Goal: Task Accomplishment & Management: Use online tool/utility

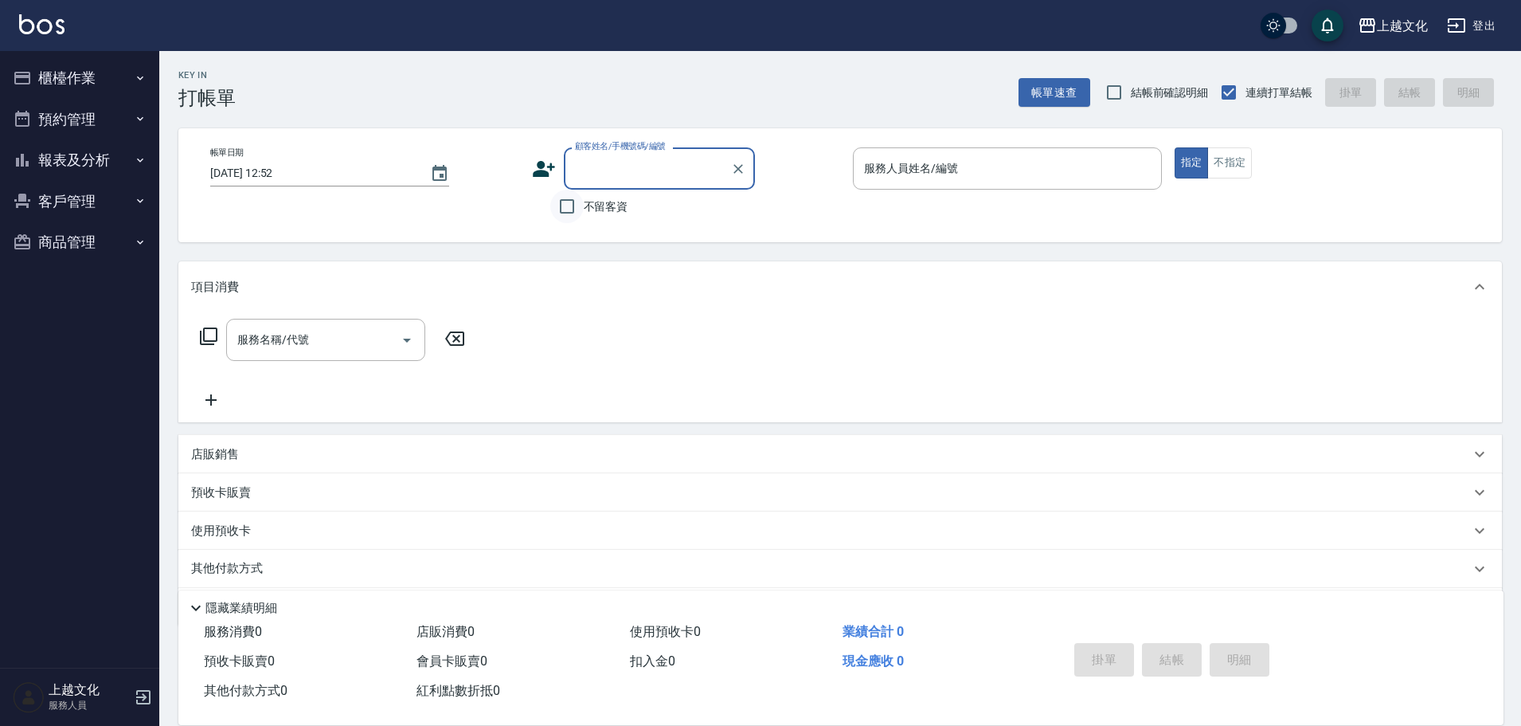
click at [562, 206] on input "不留客資" at bounding box center [566, 206] width 33 height 33
checkbox input "true"
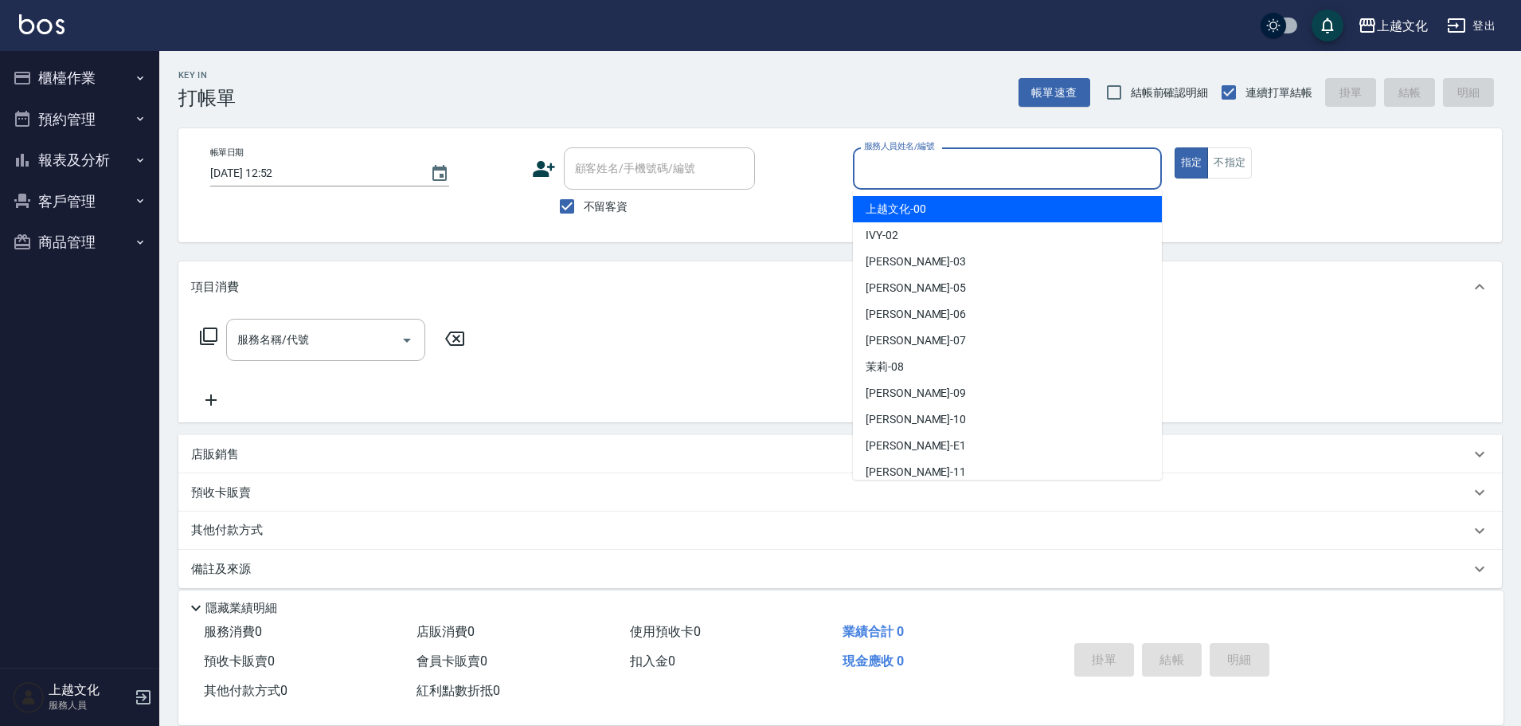
click at [904, 174] on input "服務人員姓名/編號" at bounding box center [1007, 168] width 295 height 28
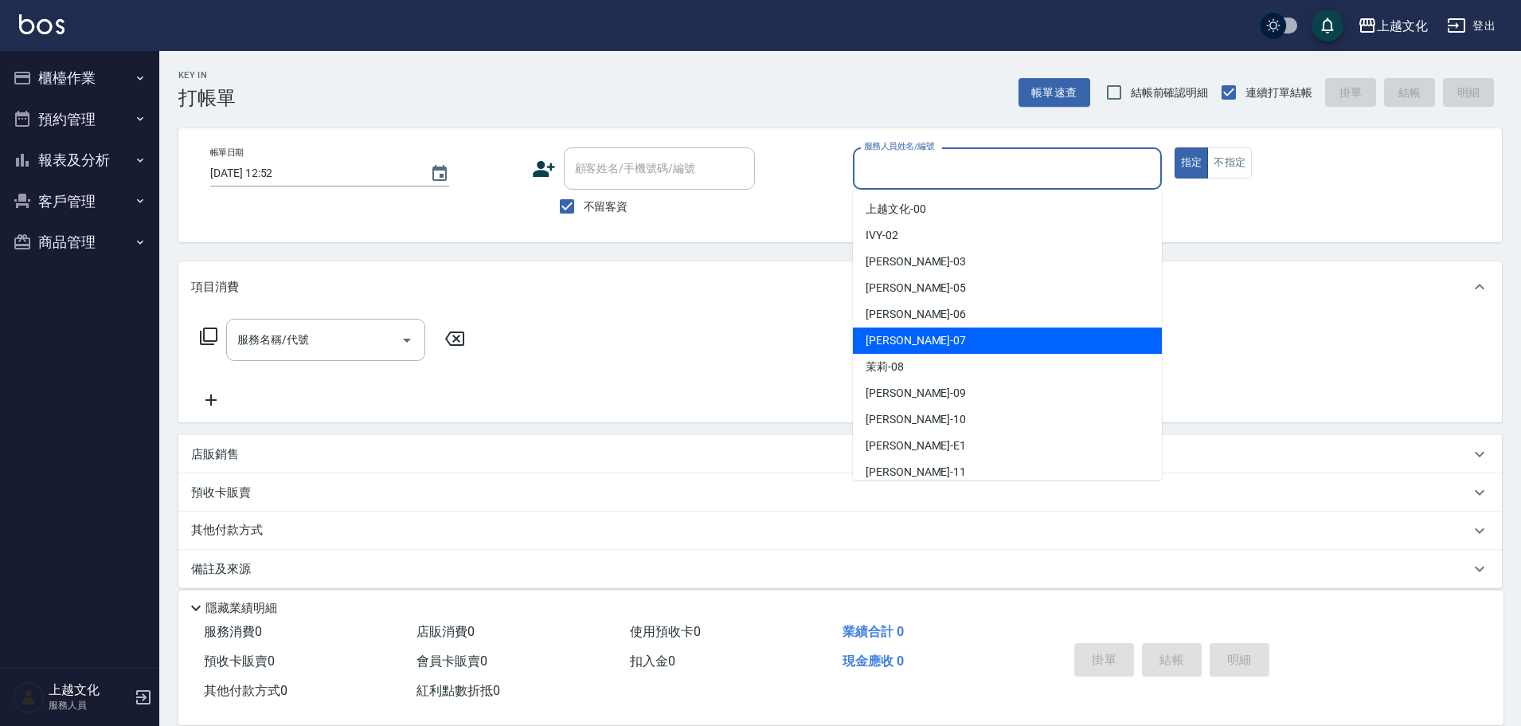
drag, startPoint x: 914, startPoint y: 331, endPoint x: 921, endPoint y: 323, distance: 10.8
click at [917, 327] on div "[PERSON_NAME] -07" at bounding box center [1007, 340] width 309 height 26
type input "[PERSON_NAME]-07"
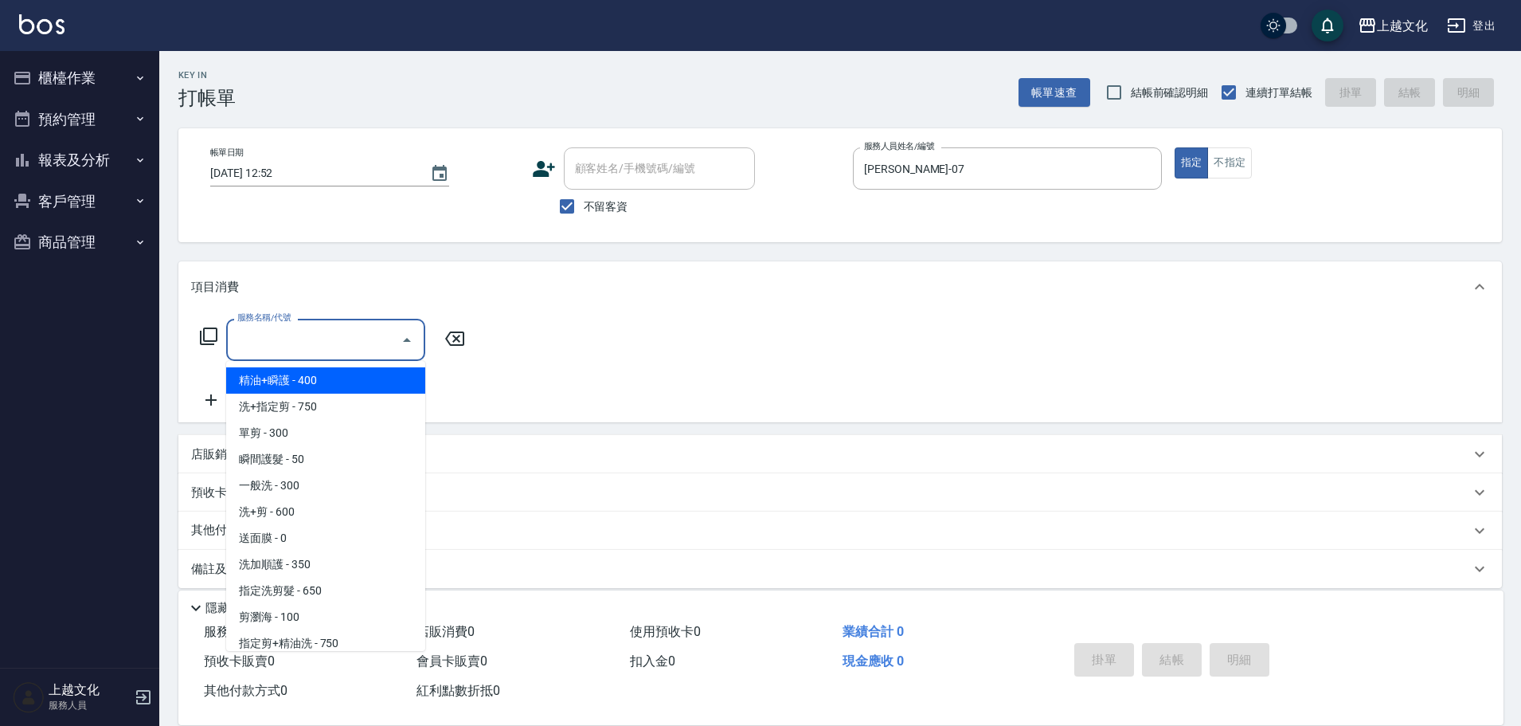
click at [320, 340] on input "服務名稱/代號" at bounding box center [313, 340] width 161 height 28
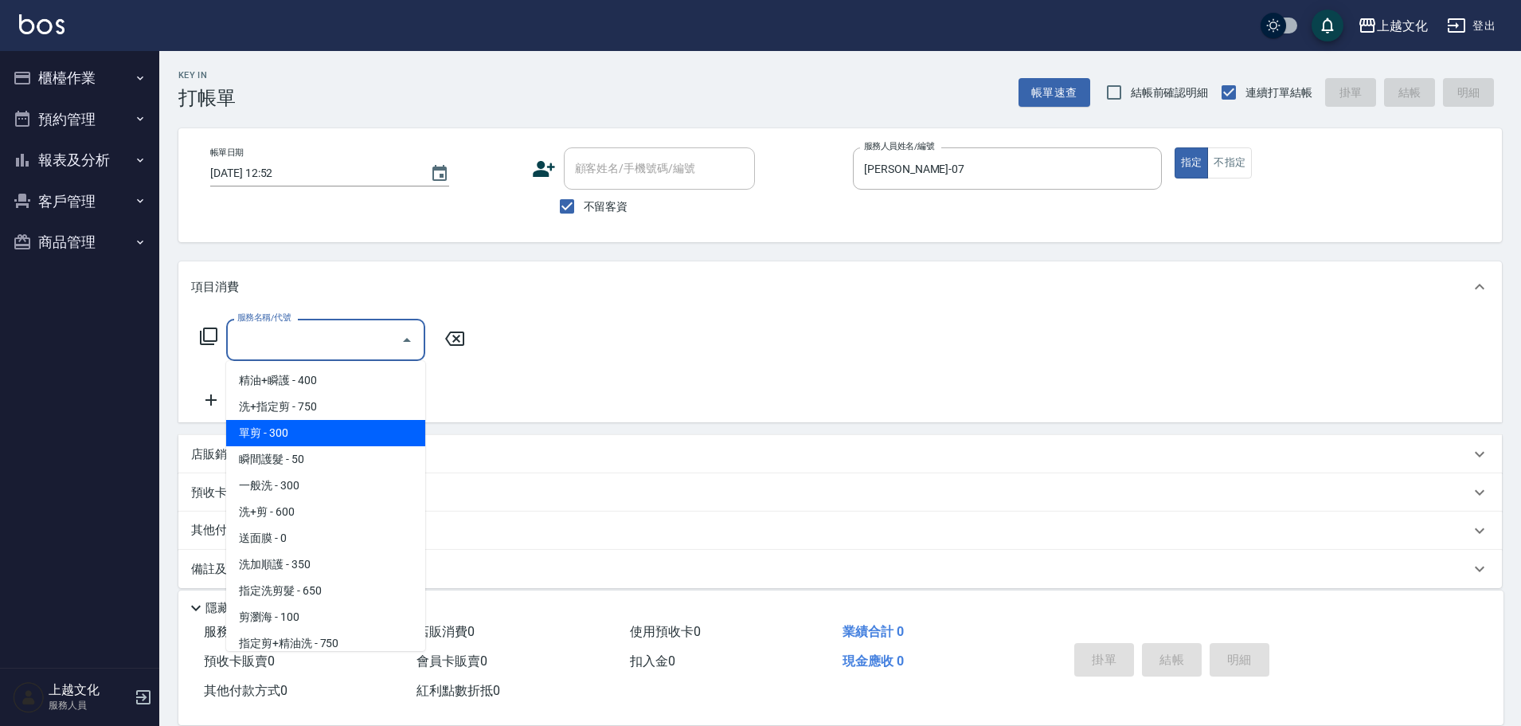
click at [335, 428] on span "單剪 - 300" at bounding box center [325, 433] width 199 height 26
type input "單剪(103)"
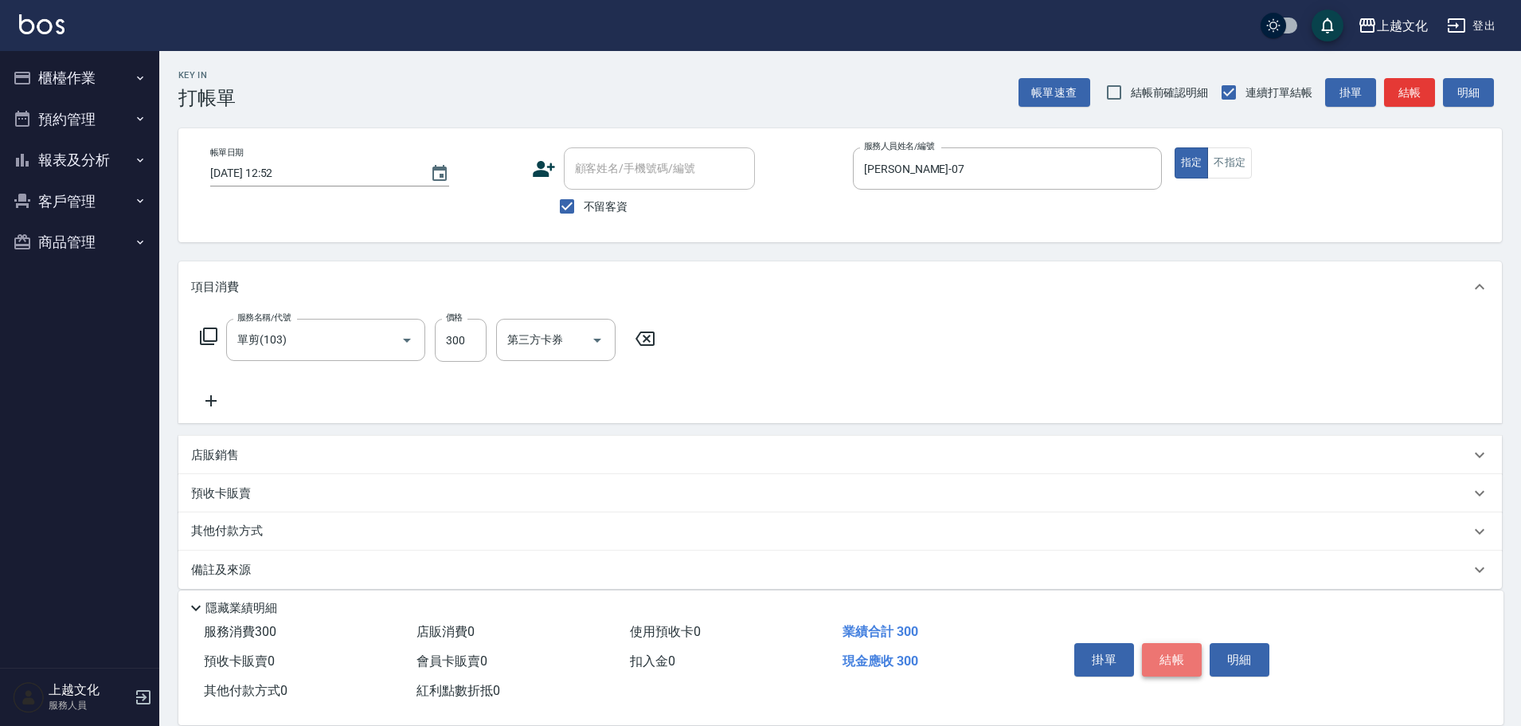
click at [1150, 643] on button "結帳" at bounding box center [1172, 659] width 60 height 33
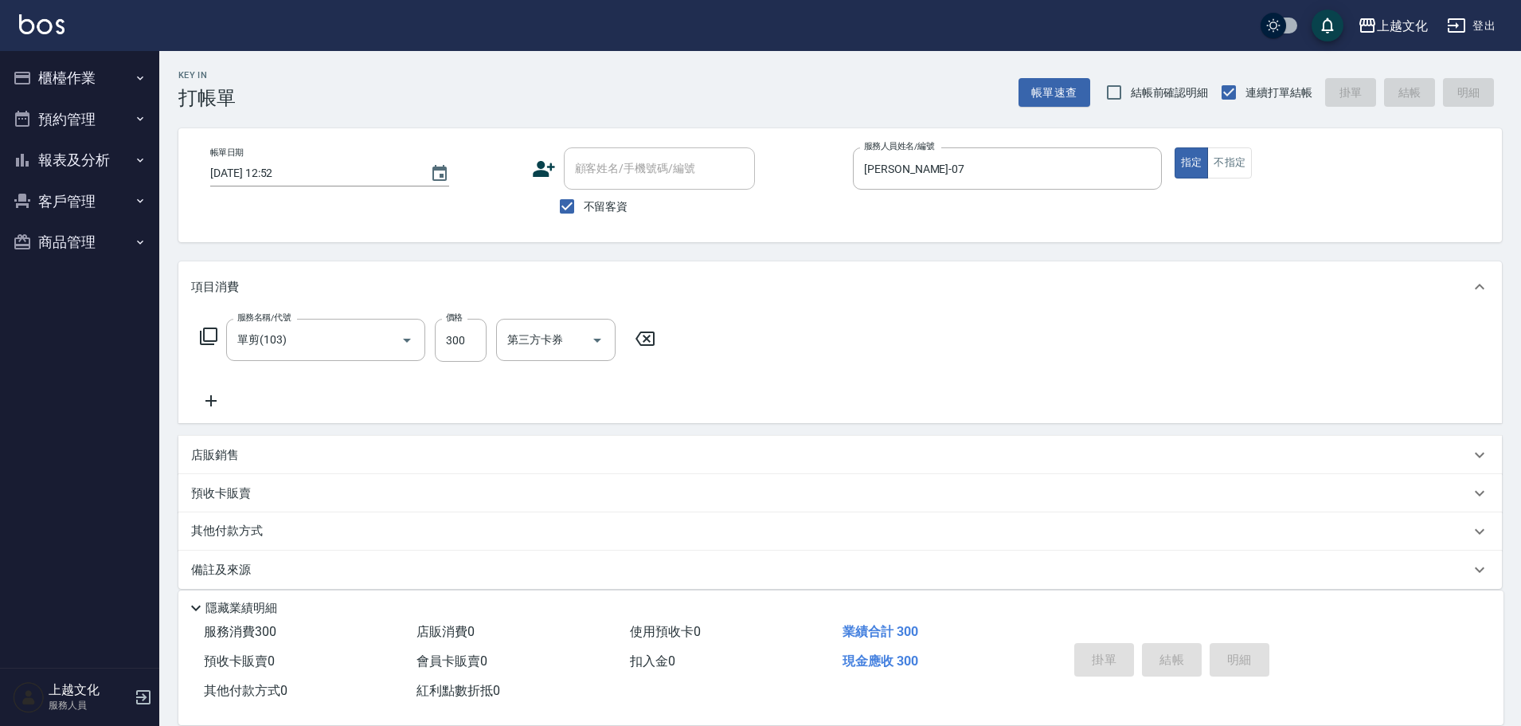
type input "[DATE] 12:53"
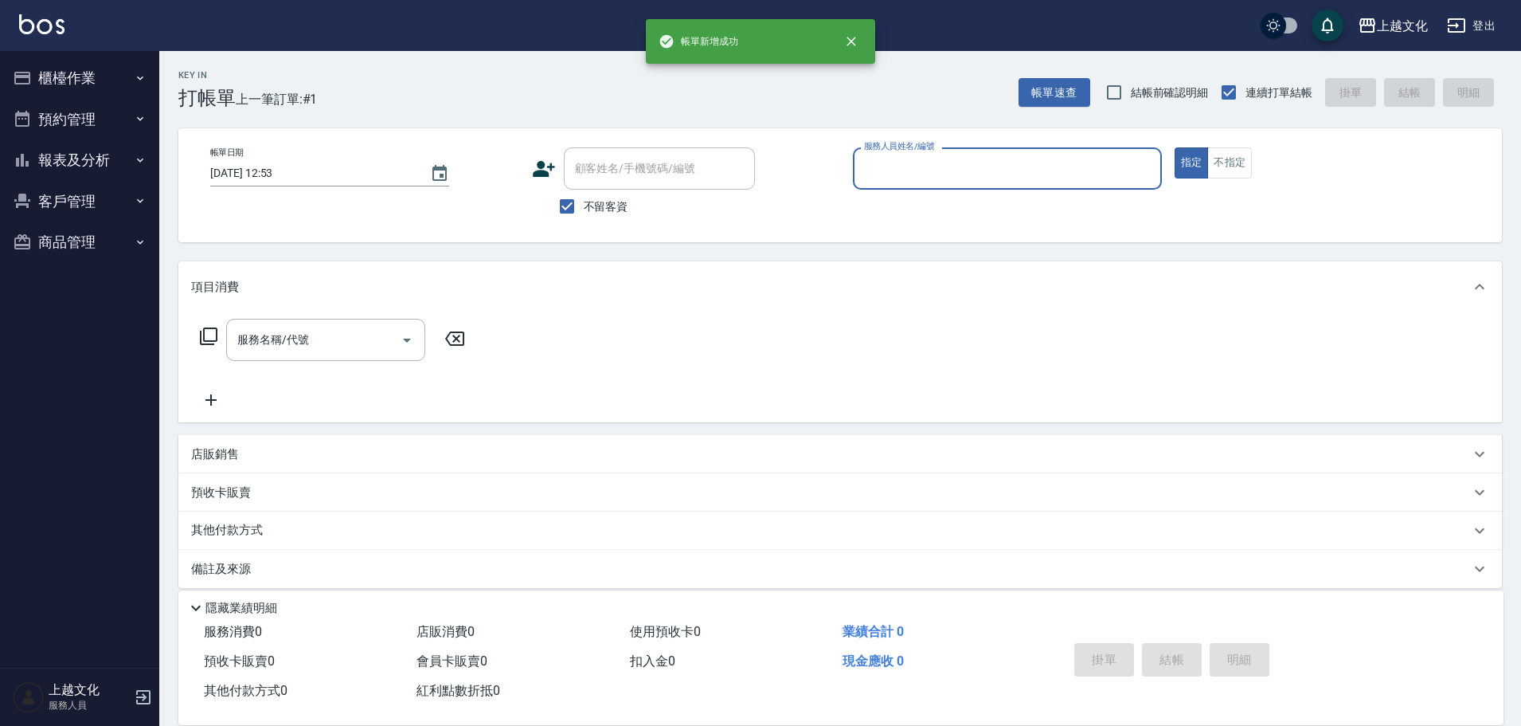
click at [1004, 172] on input "服務人員姓名/編號" at bounding box center [1007, 168] width 295 height 28
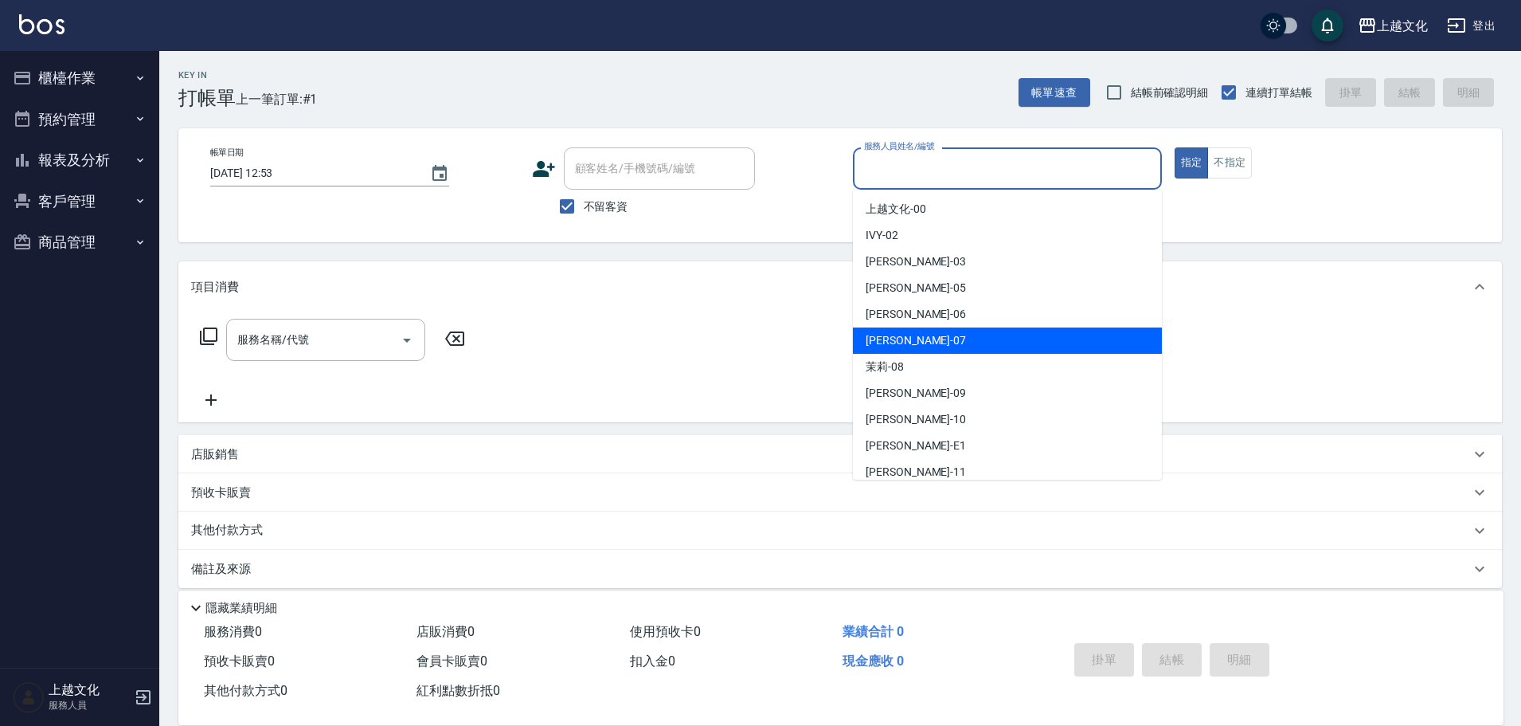
click at [933, 332] on div "[PERSON_NAME] -07" at bounding box center [1007, 340] width 309 height 26
type input "[PERSON_NAME]-07"
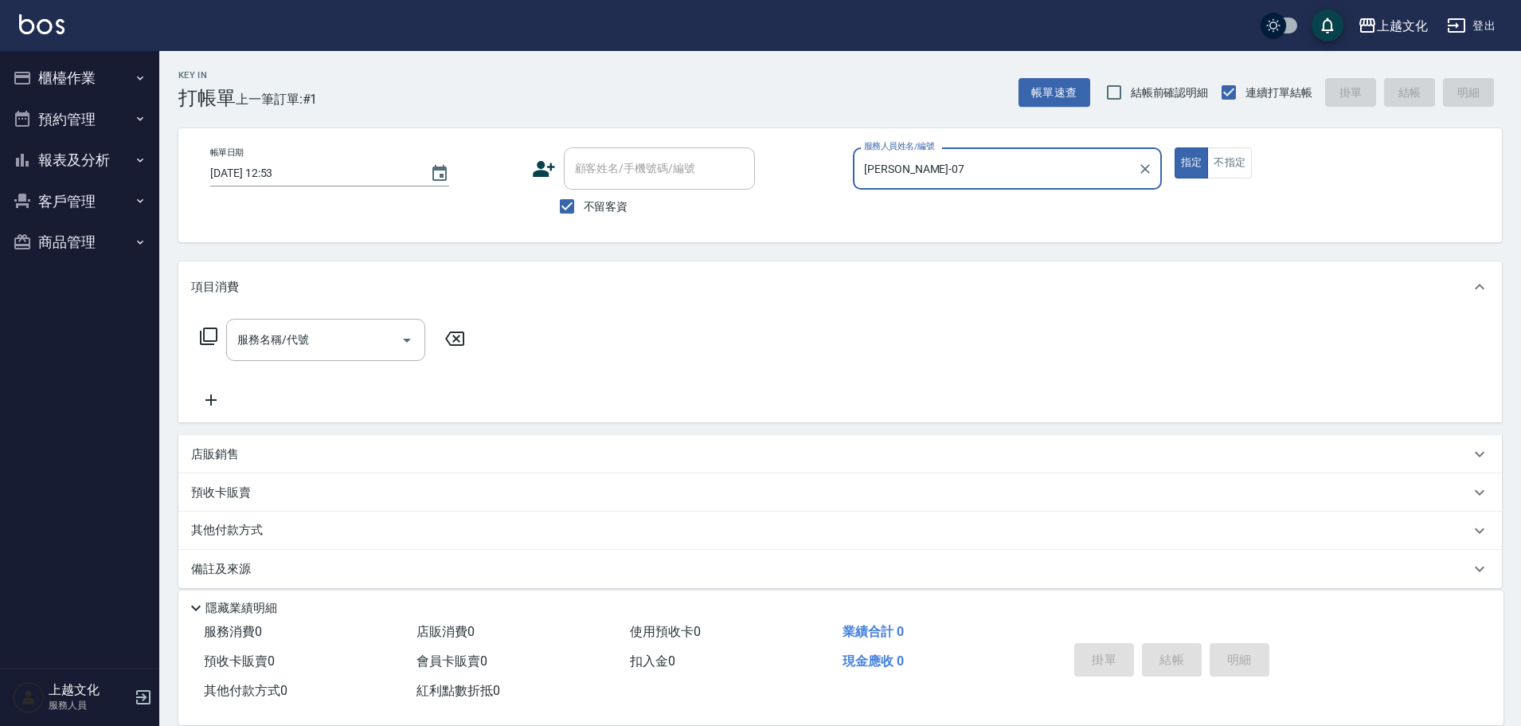
click at [217, 333] on icon at bounding box center [208, 336] width 19 height 19
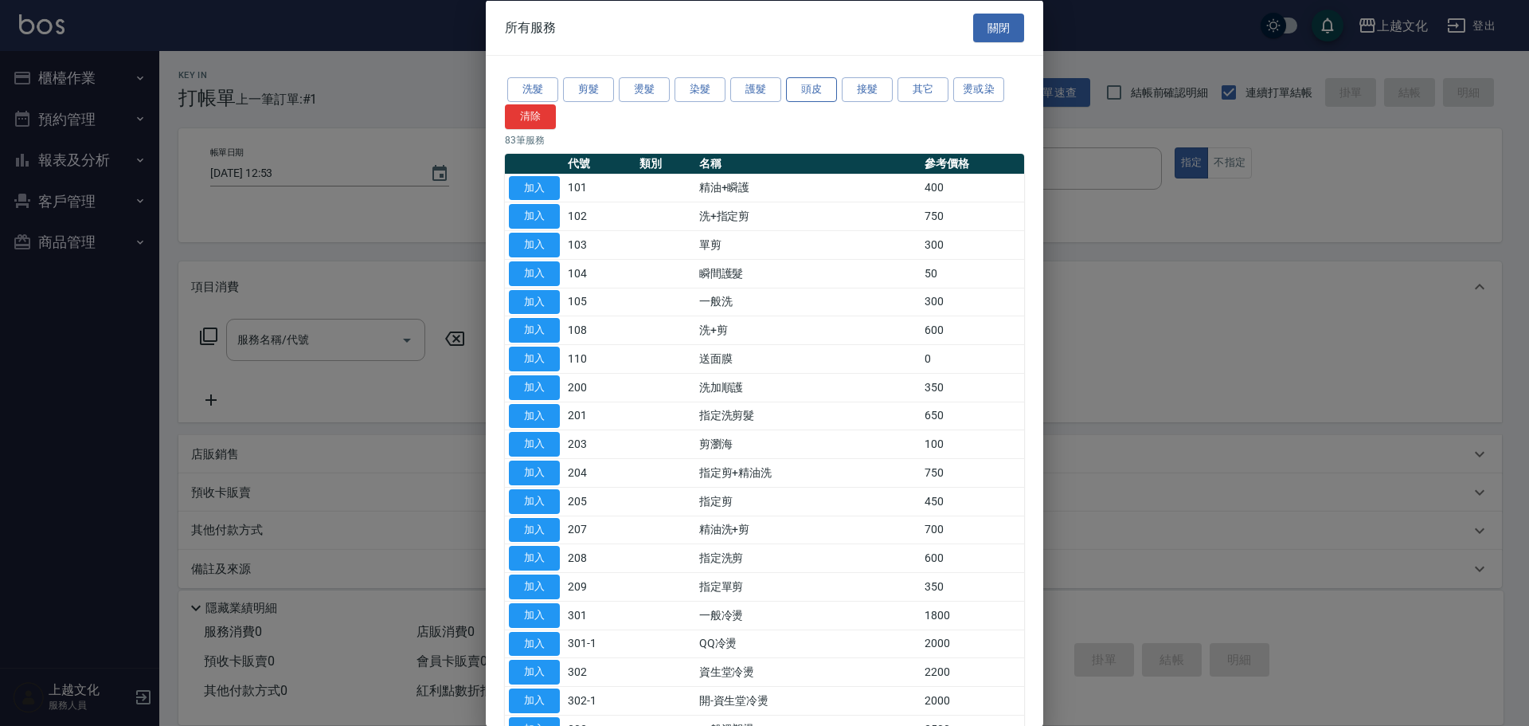
click at [819, 88] on button "頭皮" at bounding box center [811, 89] width 51 height 25
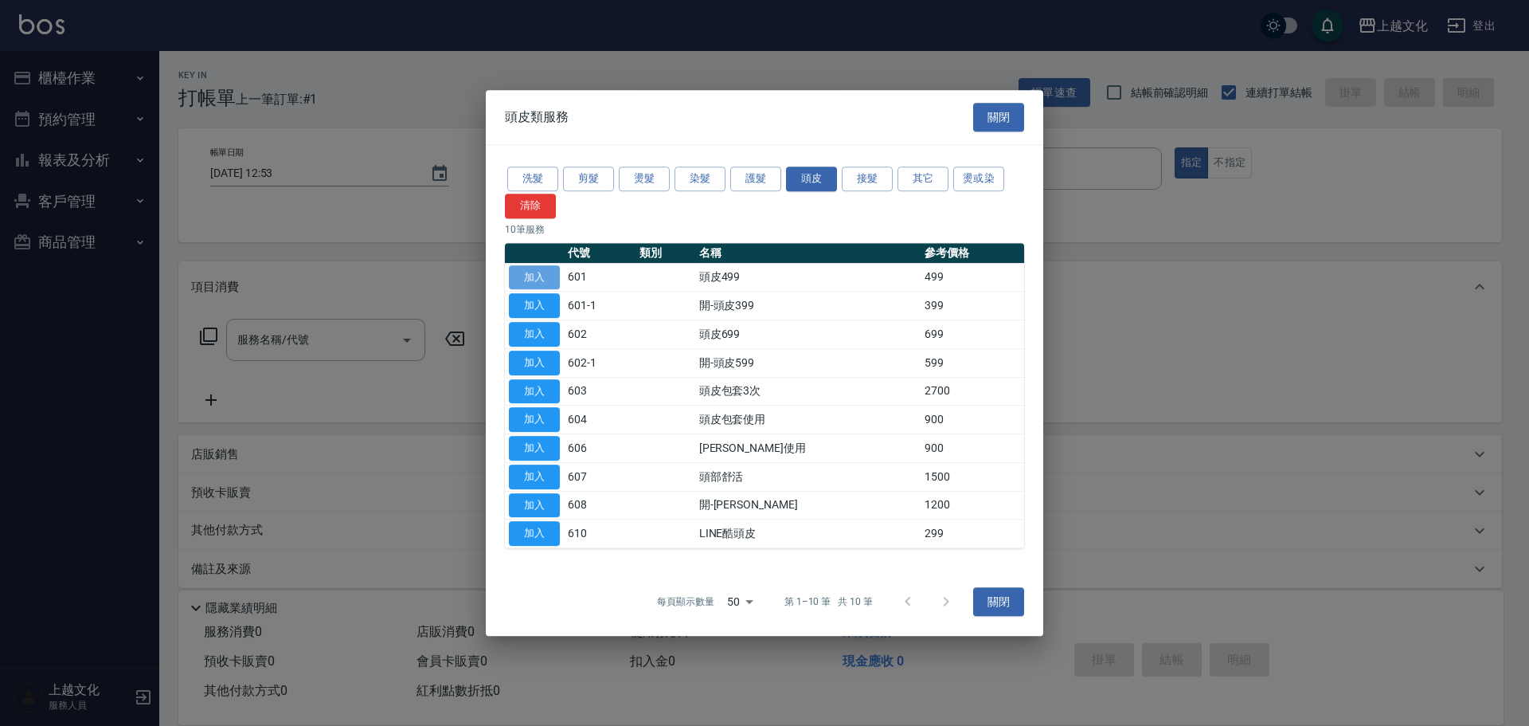
drag, startPoint x: 530, startPoint y: 276, endPoint x: 516, endPoint y: 295, distance: 24.5
click at [530, 275] on button "加入" at bounding box center [534, 277] width 51 height 25
type input "頭皮499(601)"
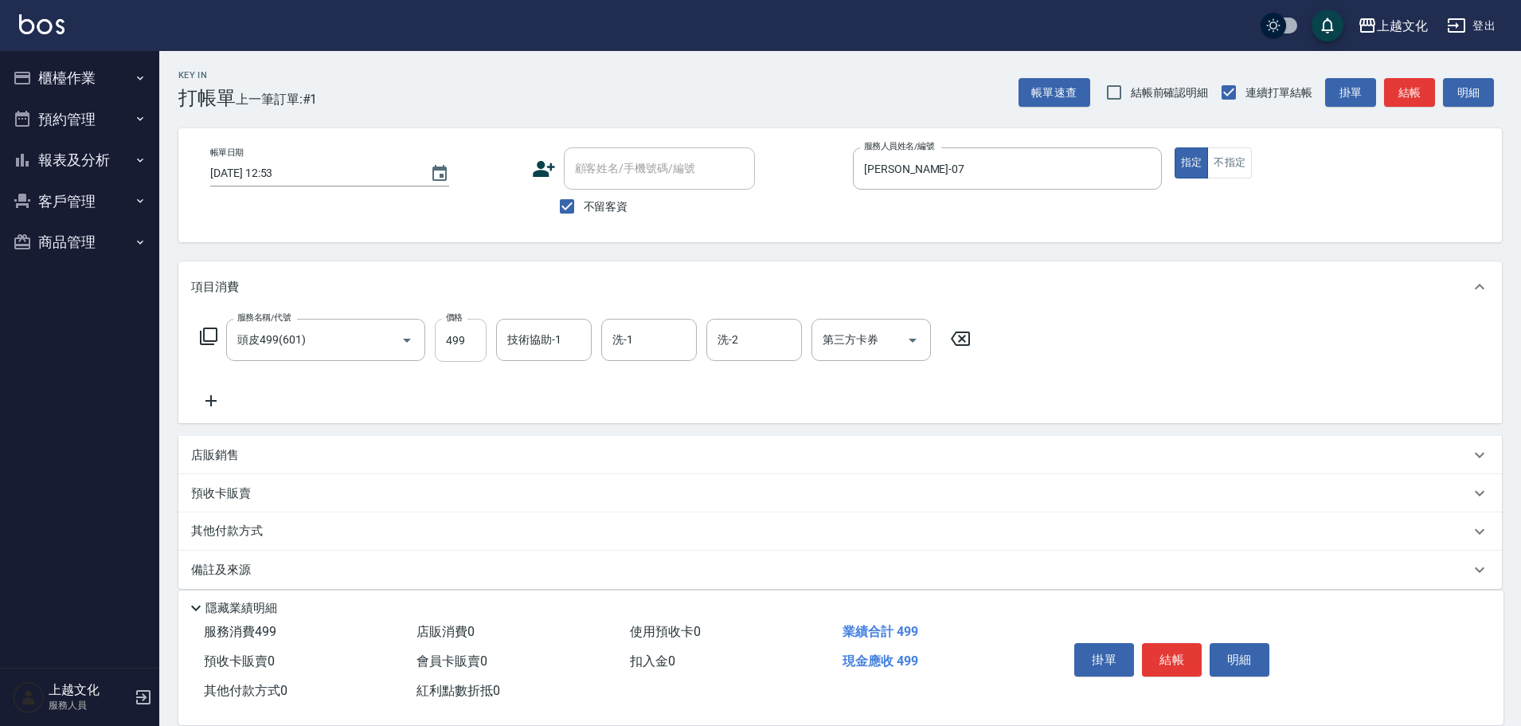
click at [475, 343] on input "499" at bounding box center [461, 340] width 52 height 43
type input "799"
click at [532, 342] on input "技術協助-1" at bounding box center [543, 340] width 81 height 28
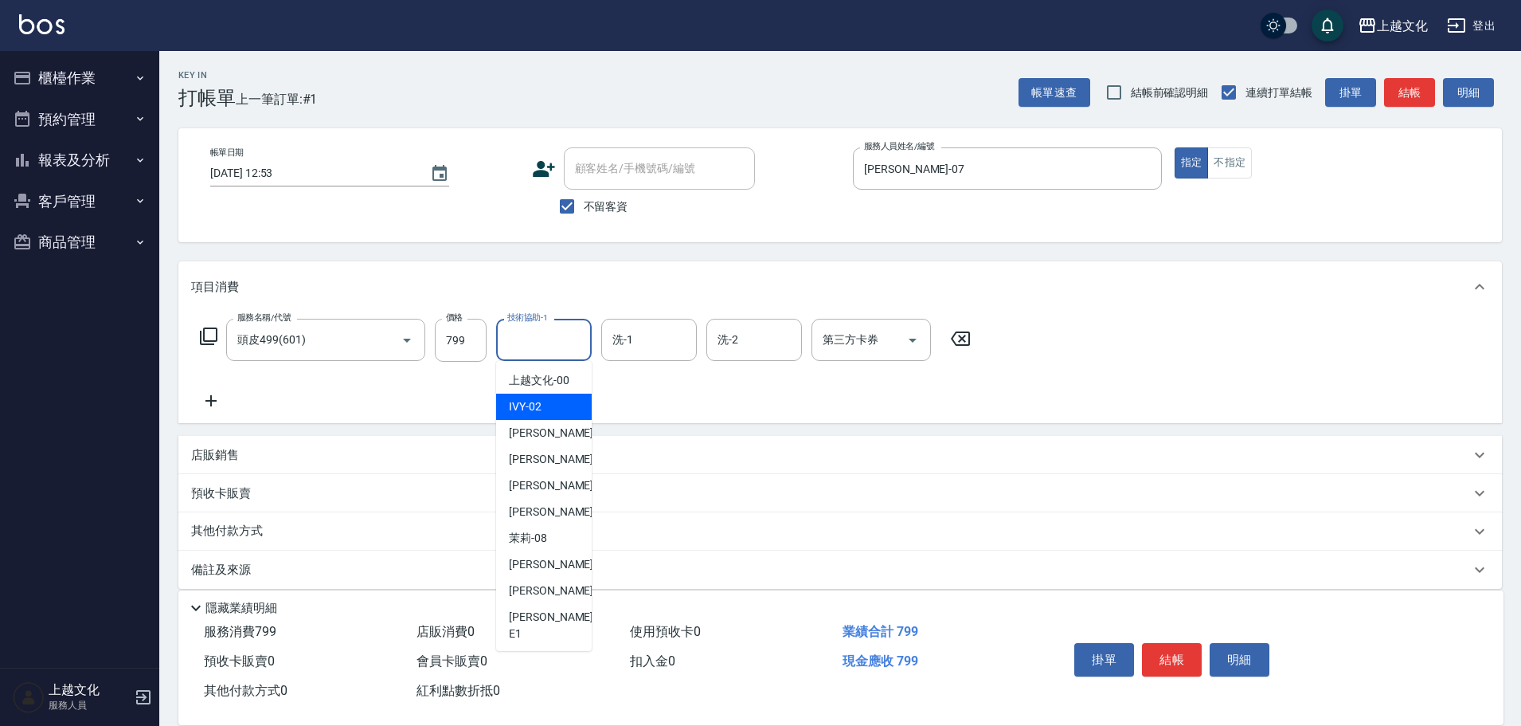
click at [524, 406] on span "IVY -02" at bounding box center [525, 406] width 33 height 17
type input "IVY-02"
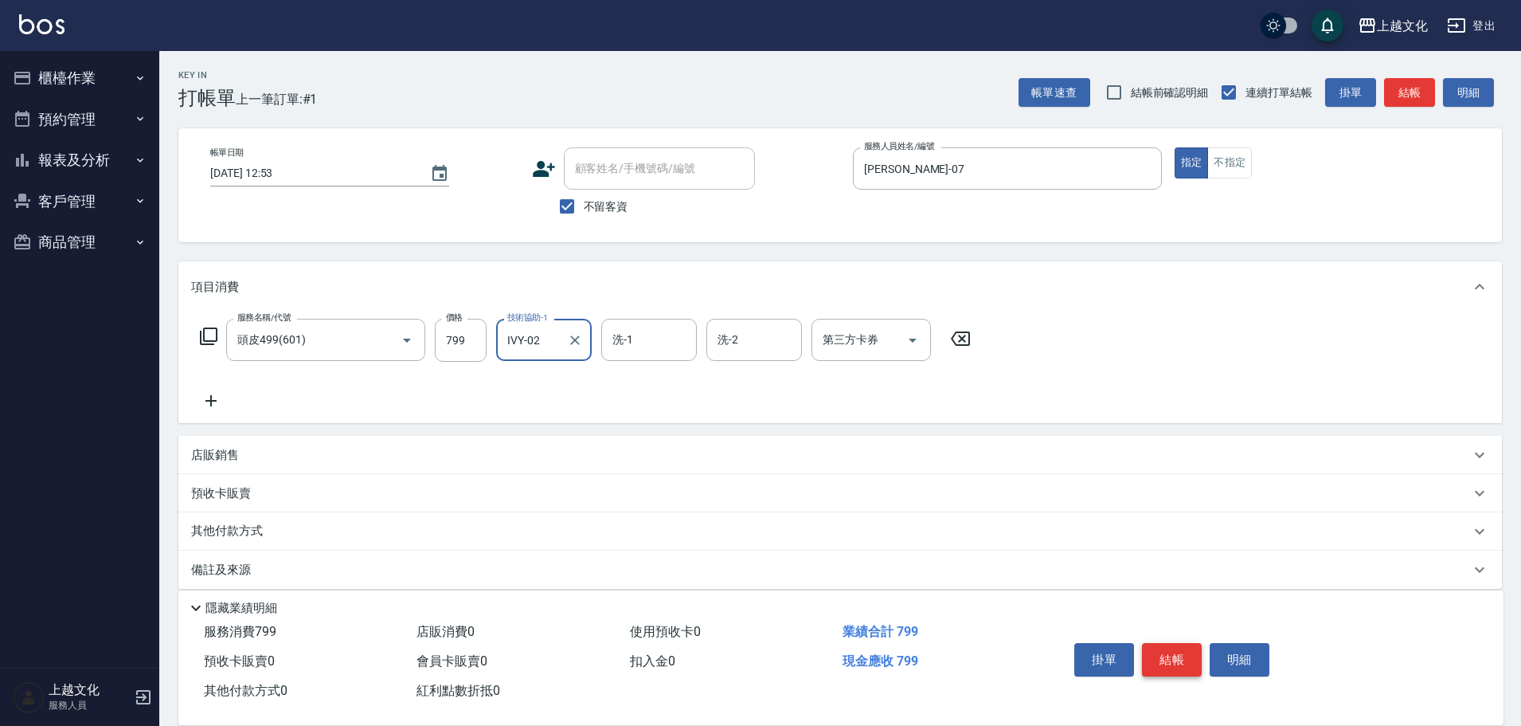
click at [1159, 651] on button "結帳" at bounding box center [1172, 659] width 60 height 33
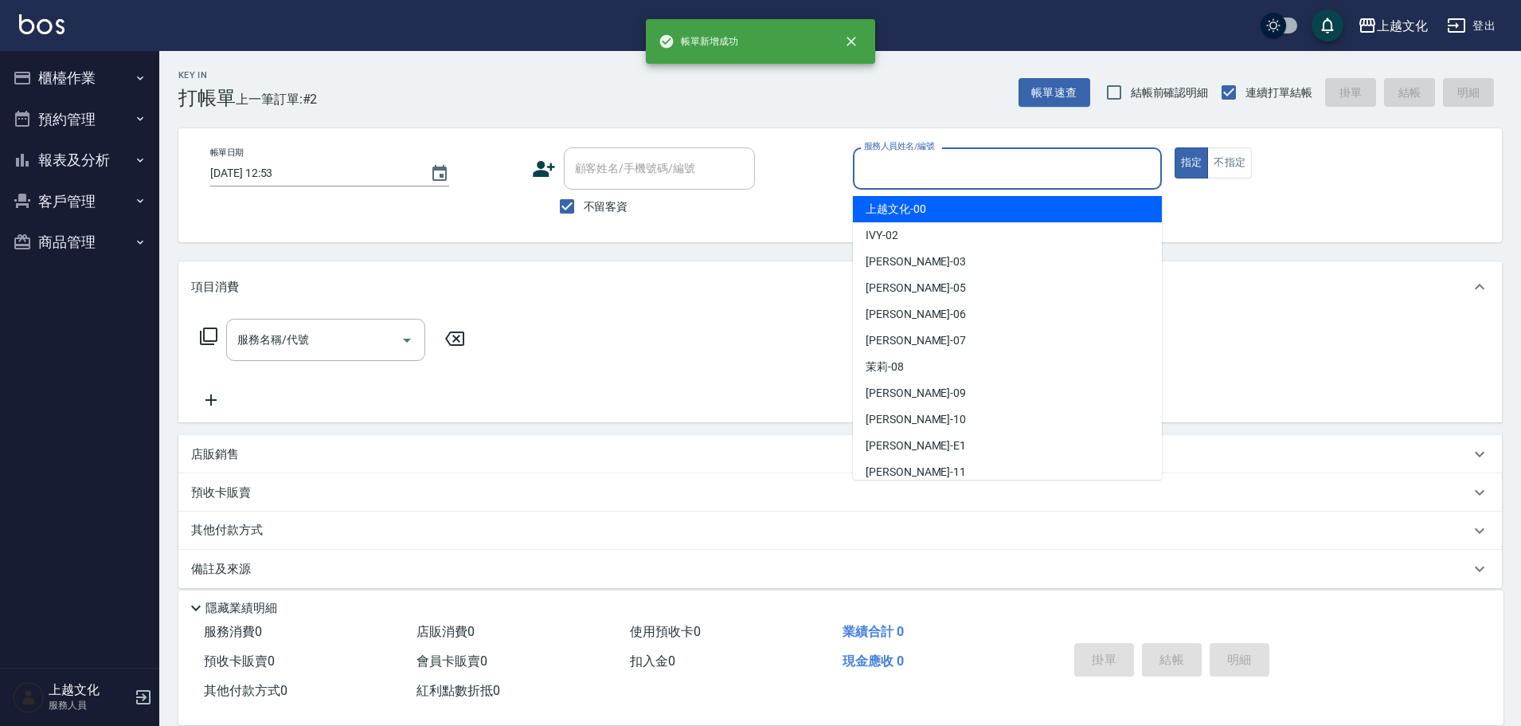
click at [925, 165] on input "服務人員姓名/編號" at bounding box center [1007, 168] width 295 height 28
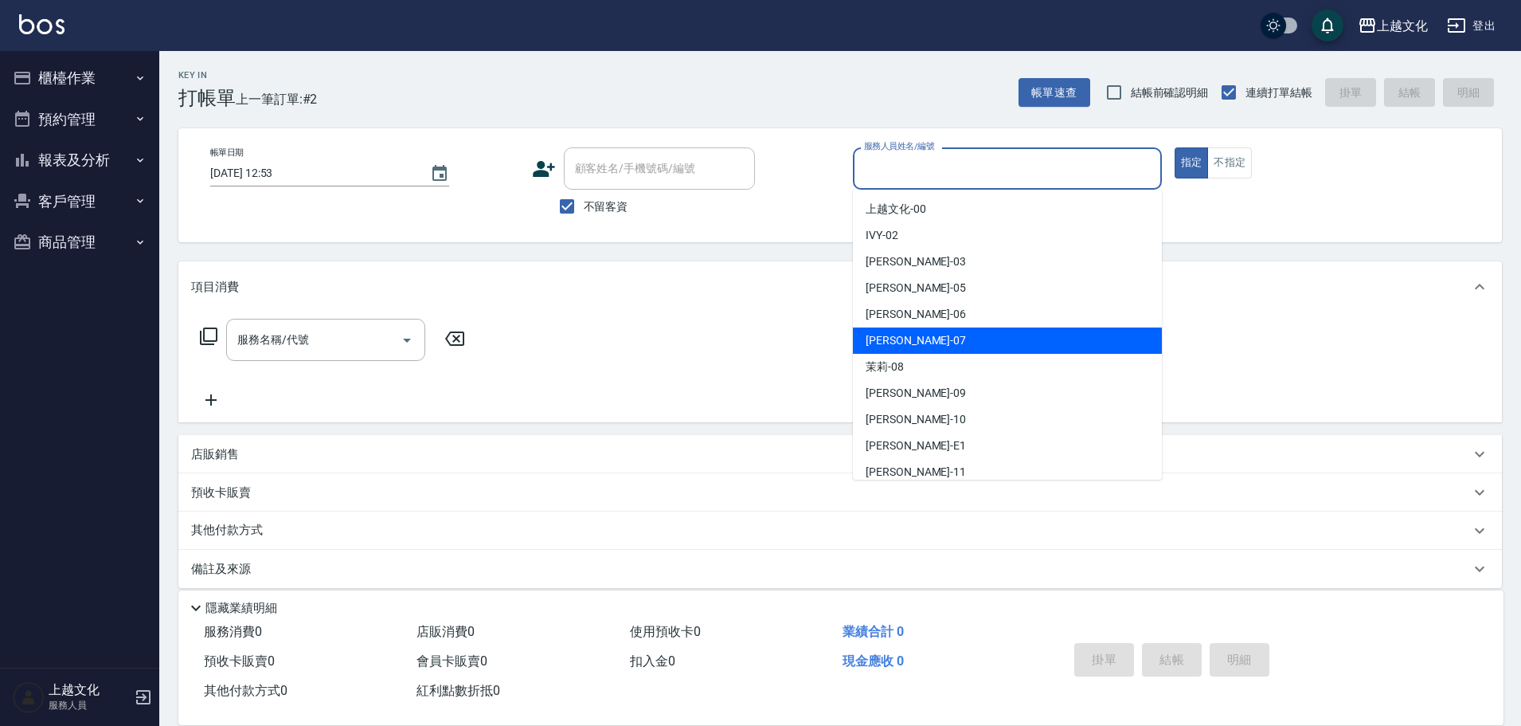
click at [905, 334] on div "[PERSON_NAME] -07" at bounding box center [1007, 340] width 309 height 26
type input "[PERSON_NAME]-07"
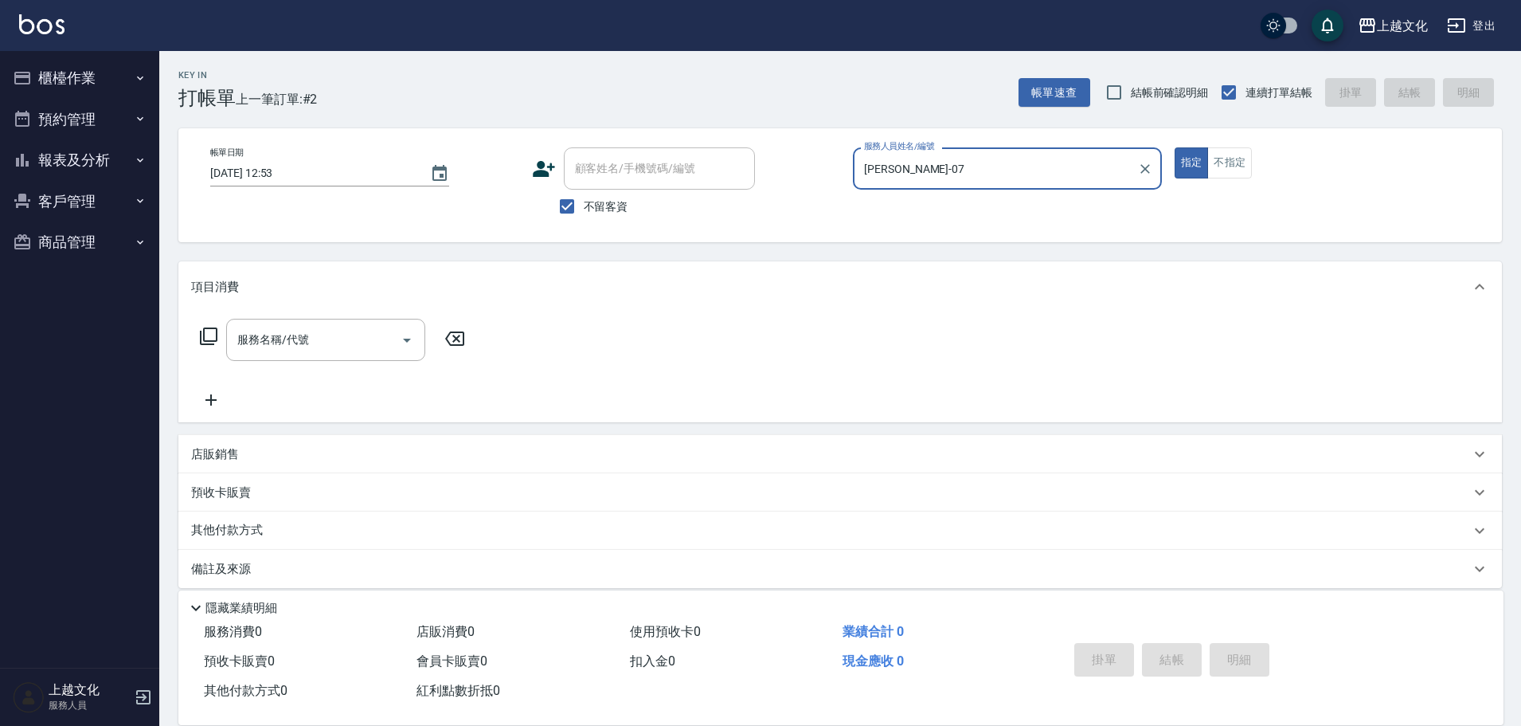
click at [211, 332] on icon at bounding box center [208, 336] width 19 height 19
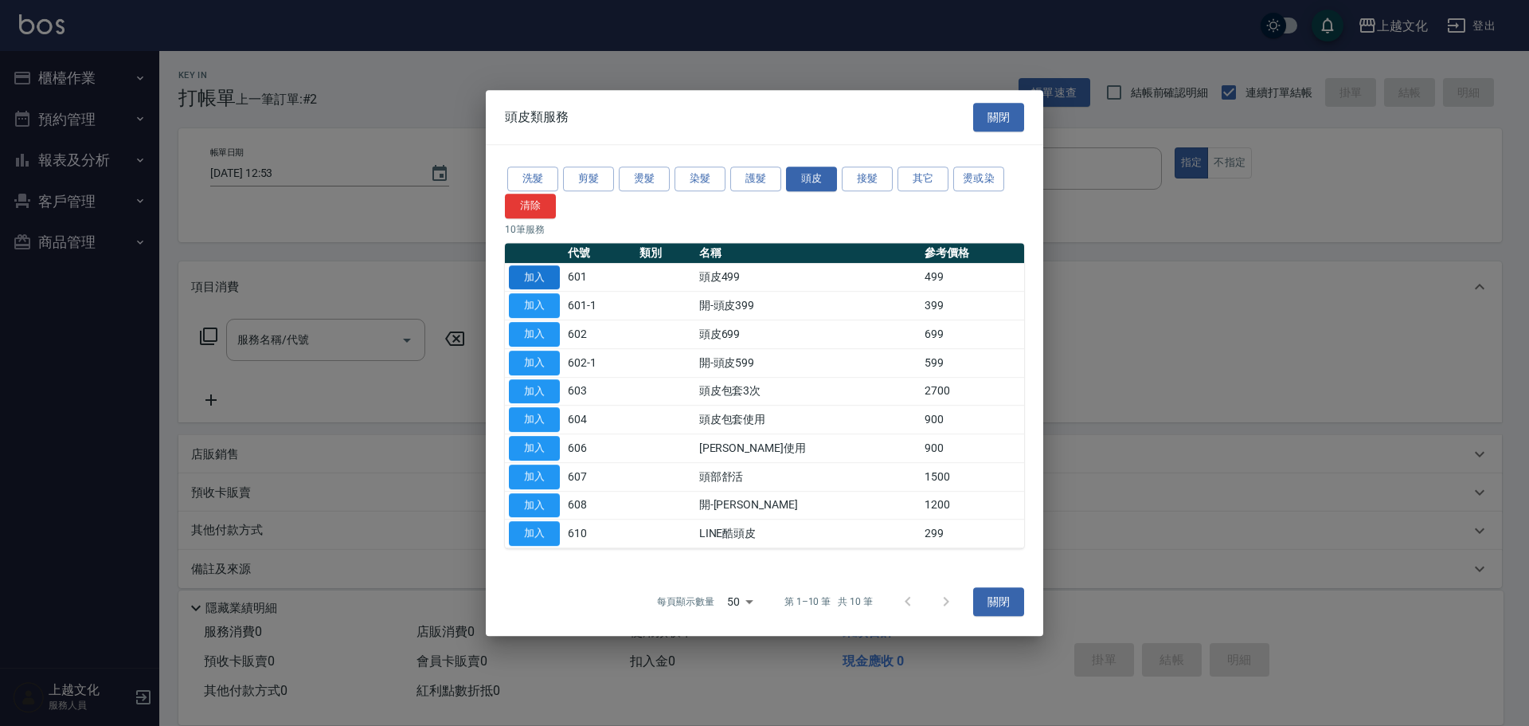
click at [518, 269] on button "加入" at bounding box center [534, 277] width 51 height 25
type input "頭皮499(601)"
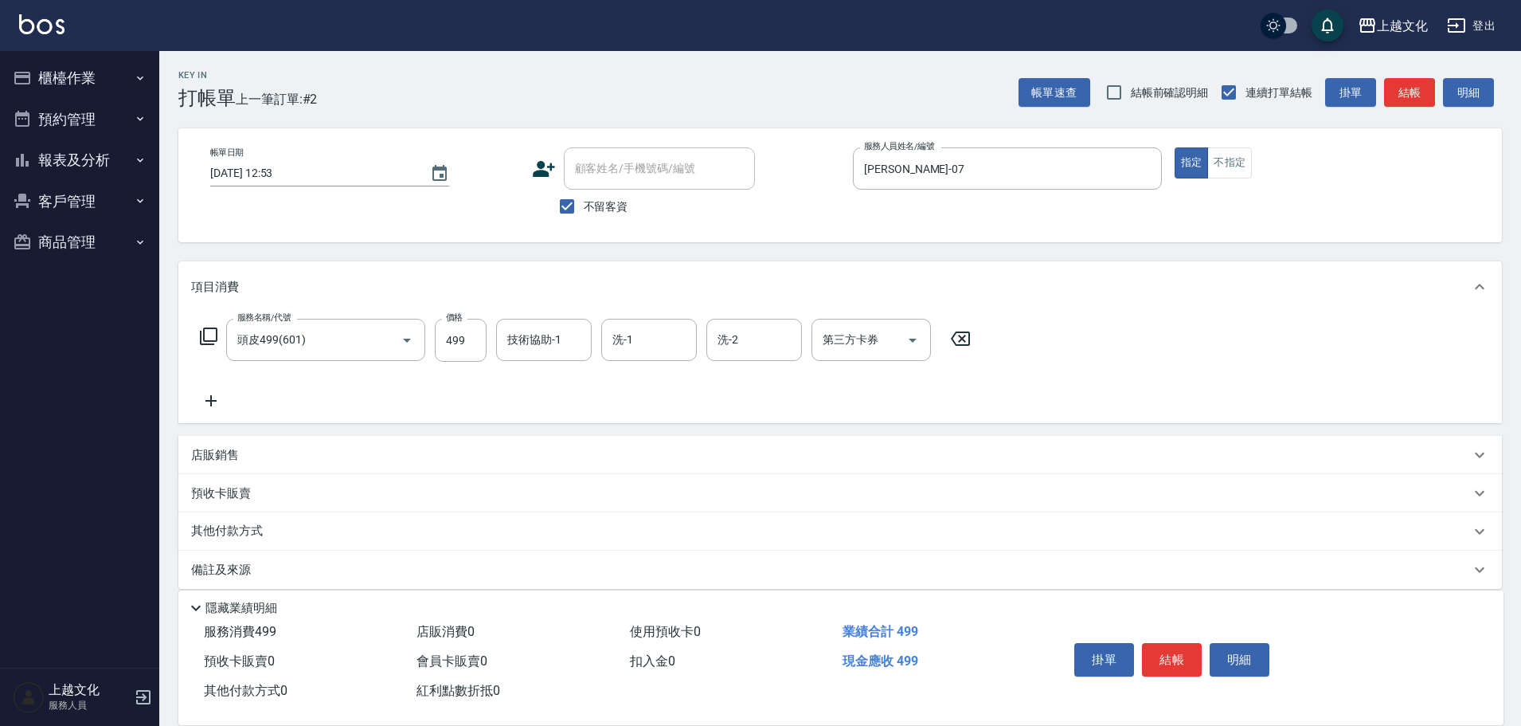
click at [212, 399] on icon at bounding box center [210, 400] width 11 height 11
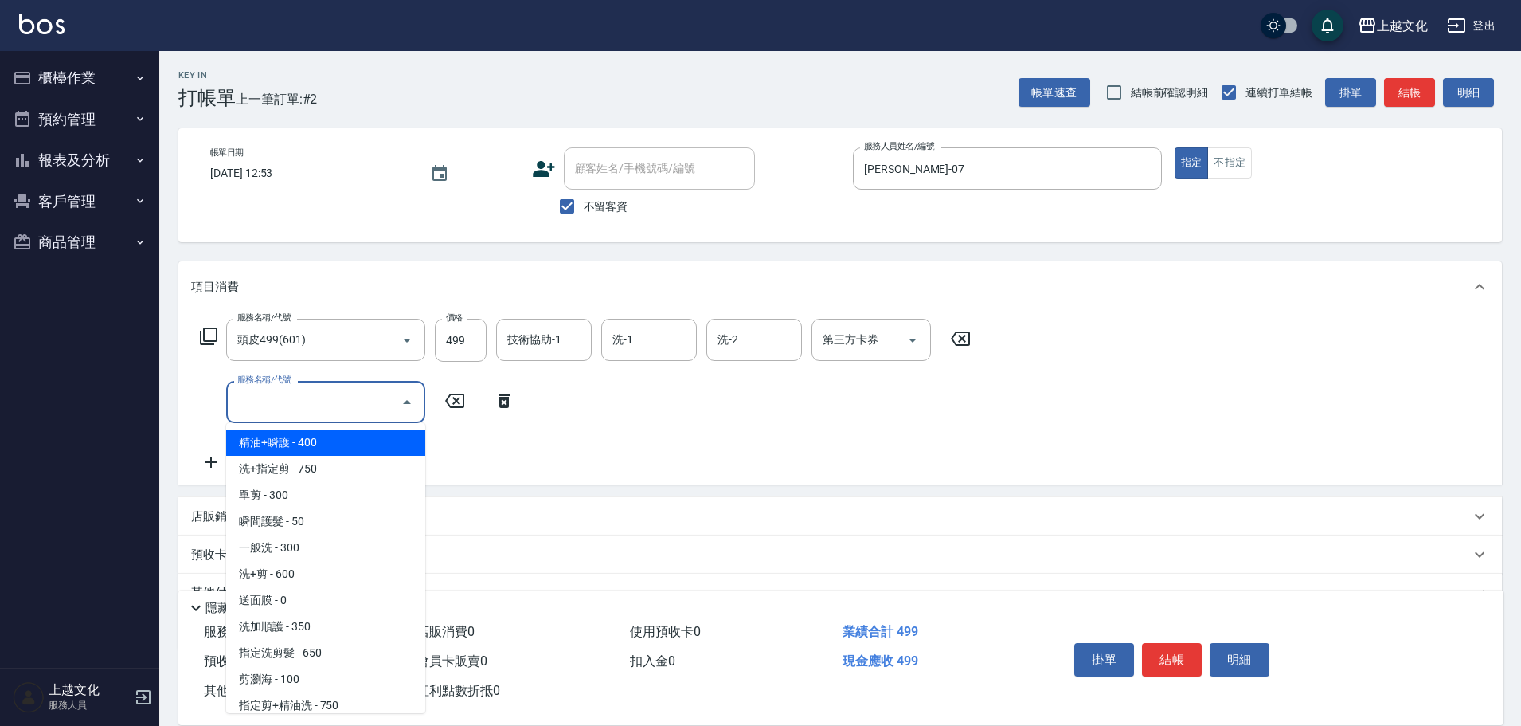
drag, startPoint x: 260, startPoint y: 401, endPoint x: 280, endPoint y: 419, distance: 26.5
click at [260, 401] on input "服務名稱/代號" at bounding box center [313, 402] width 161 height 28
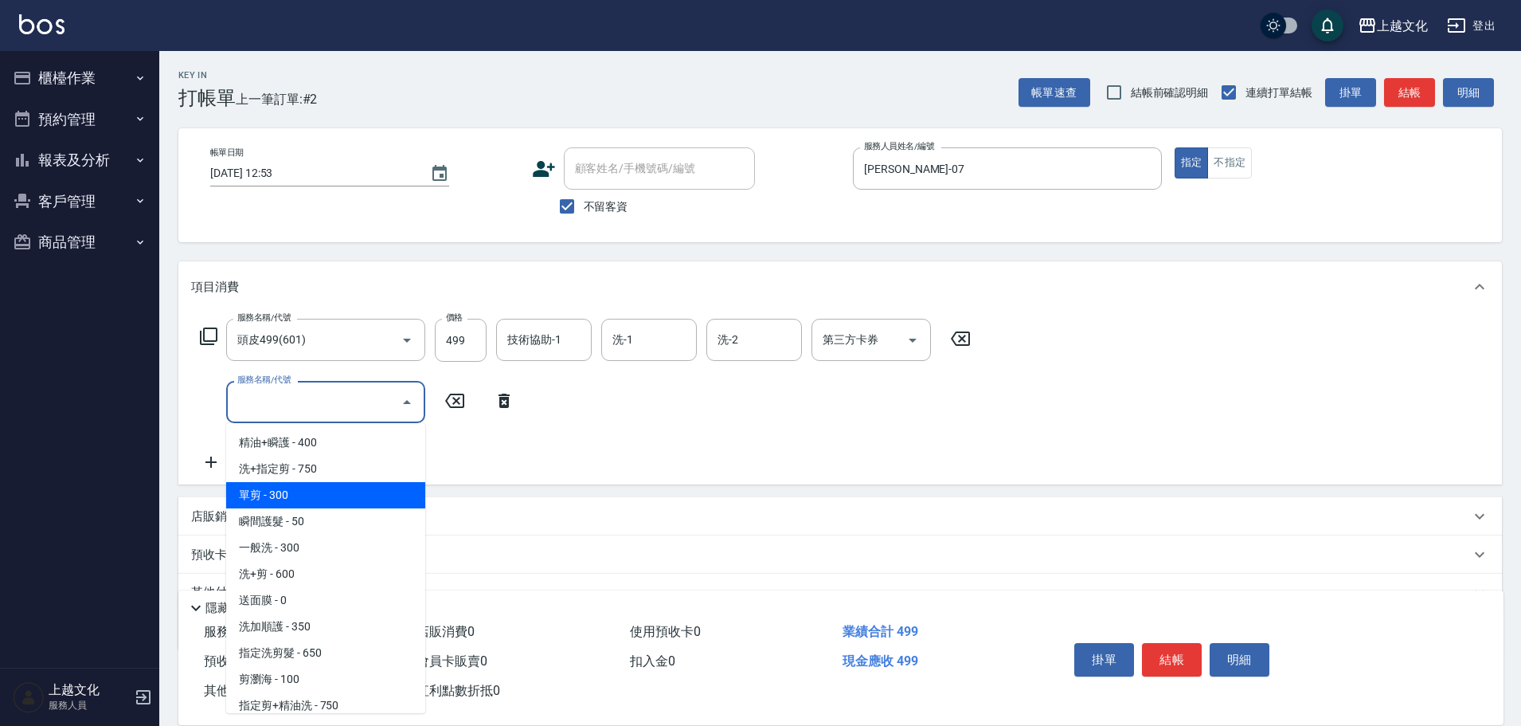
click at [317, 486] on span "單剪 - 300" at bounding box center [325, 495] width 199 height 26
type input "單剪(103)"
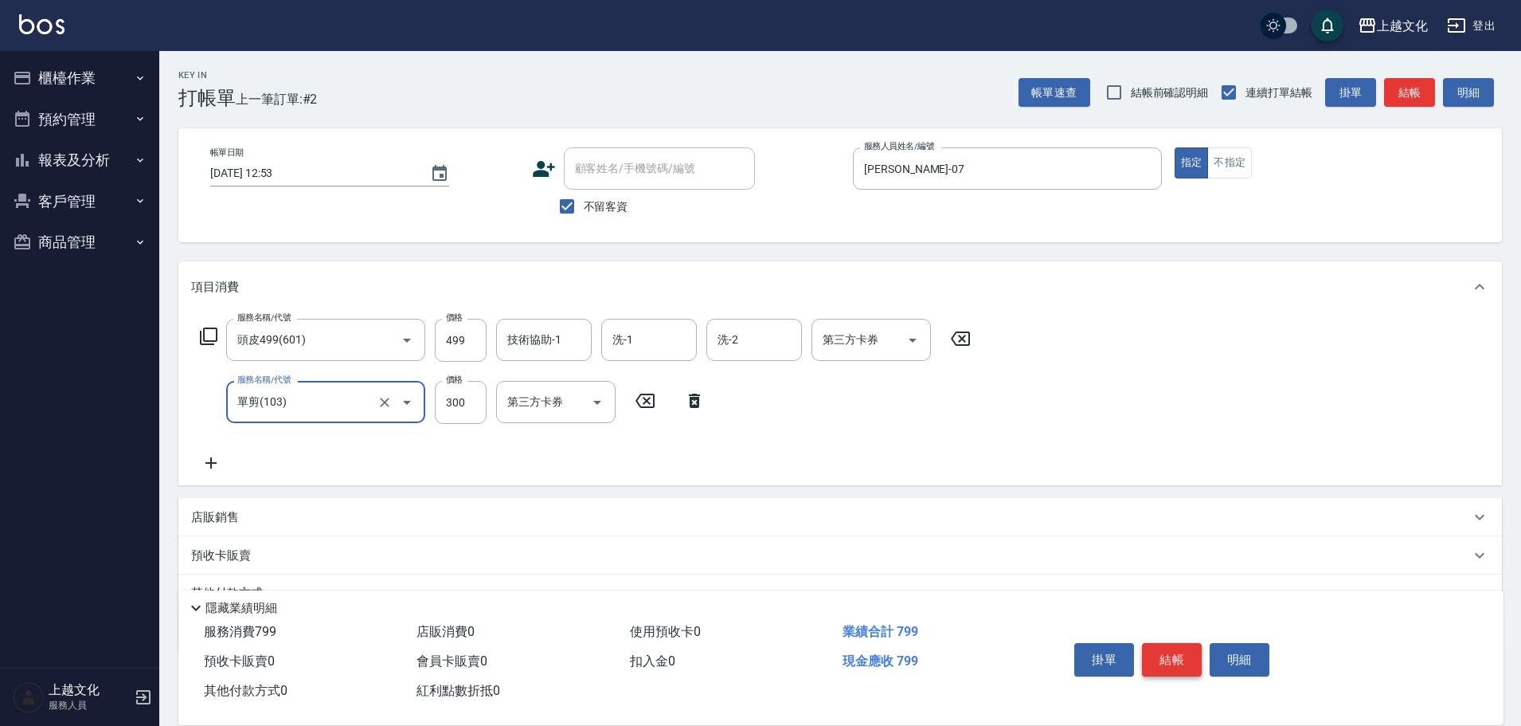
click at [1161, 656] on button "結帳" at bounding box center [1172, 659] width 60 height 33
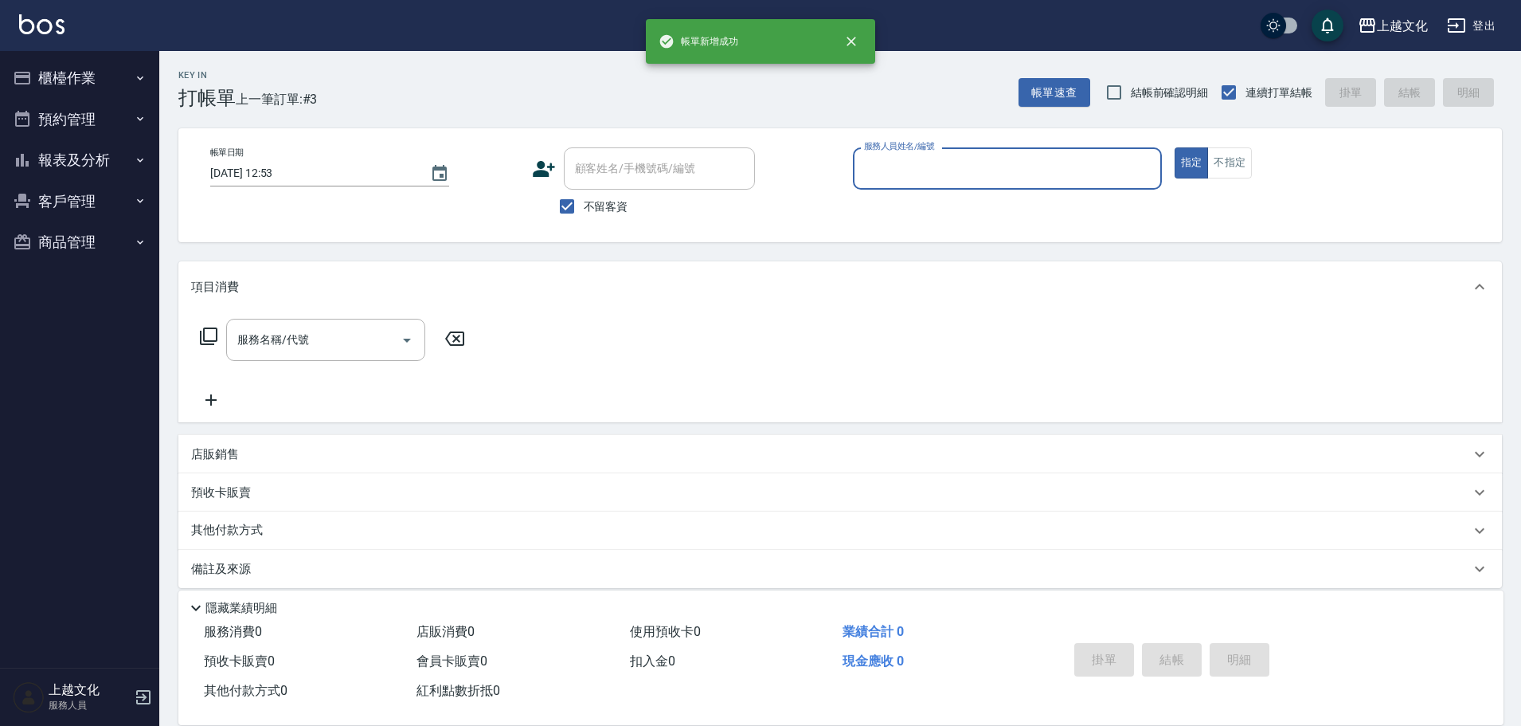
click at [1057, 168] on input "服務人員姓名/編號" at bounding box center [1007, 168] width 295 height 28
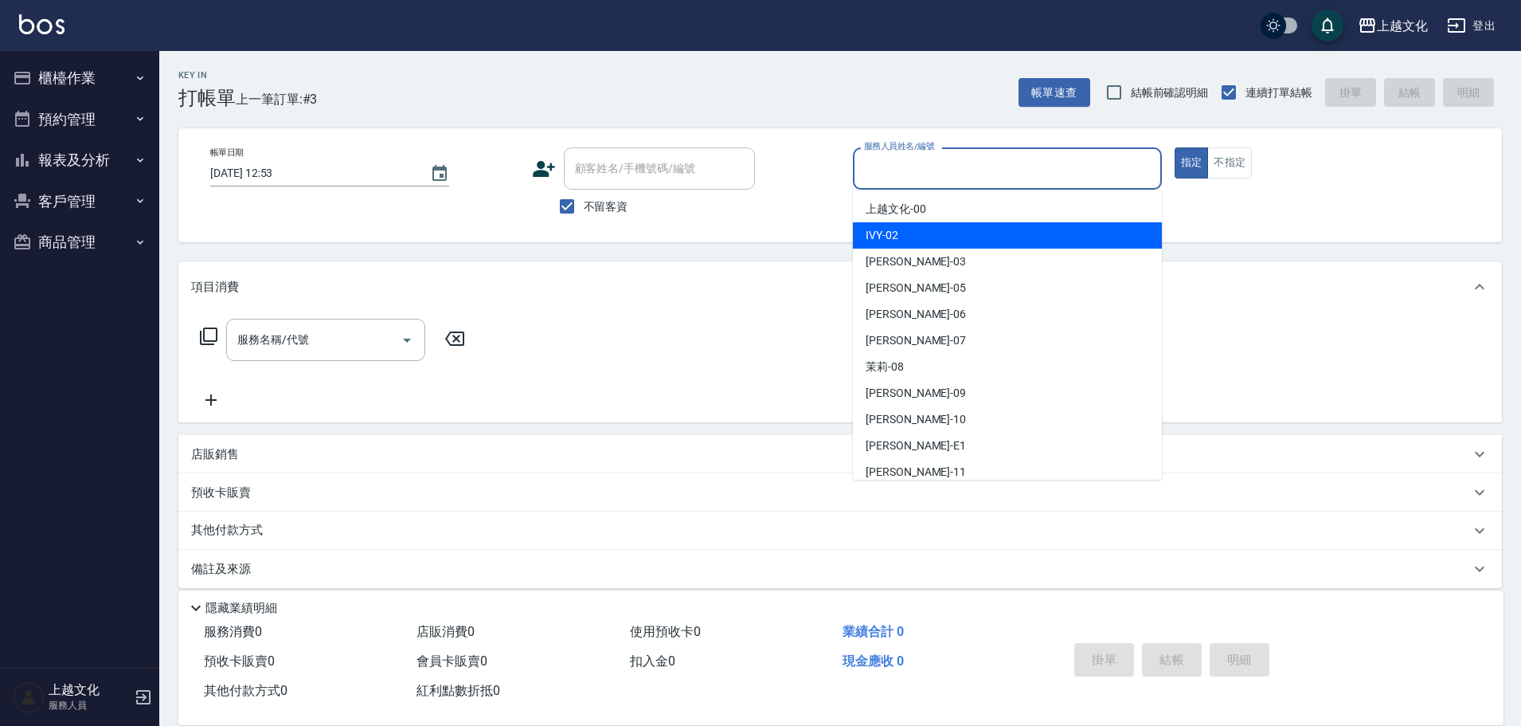
click at [948, 237] on div "IVY -02" at bounding box center [1007, 235] width 309 height 26
type input "IVY-02"
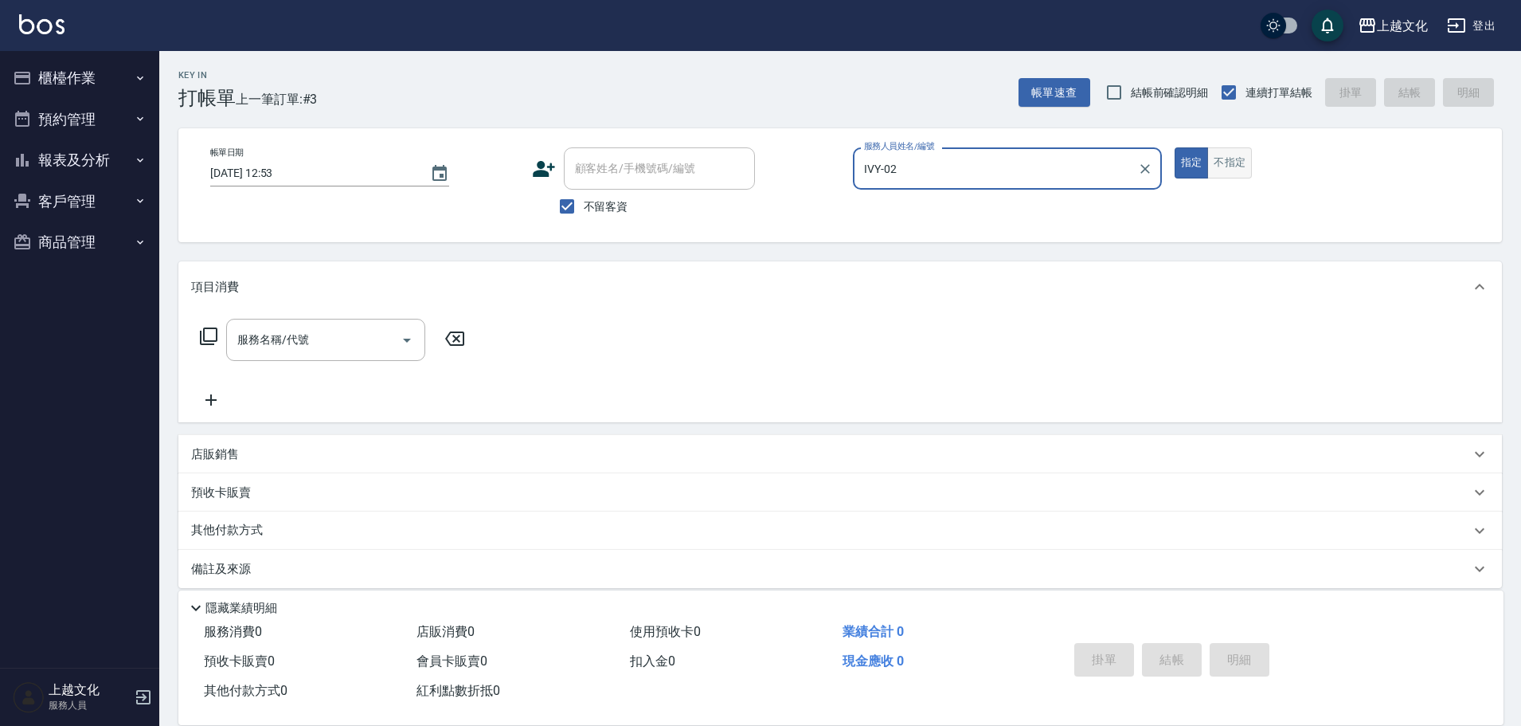
drag, startPoint x: 1230, startPoint y: 170, endPoint x: 1016, endPoint y: 175, distance: 213.5
click at [1229, 170] on button "不指定" at bounding box center [1229, 162] width 45 height 31
click at [334, 340] on input "服務名稱/代號" at bounding box center [313, 340] width 161 height 28
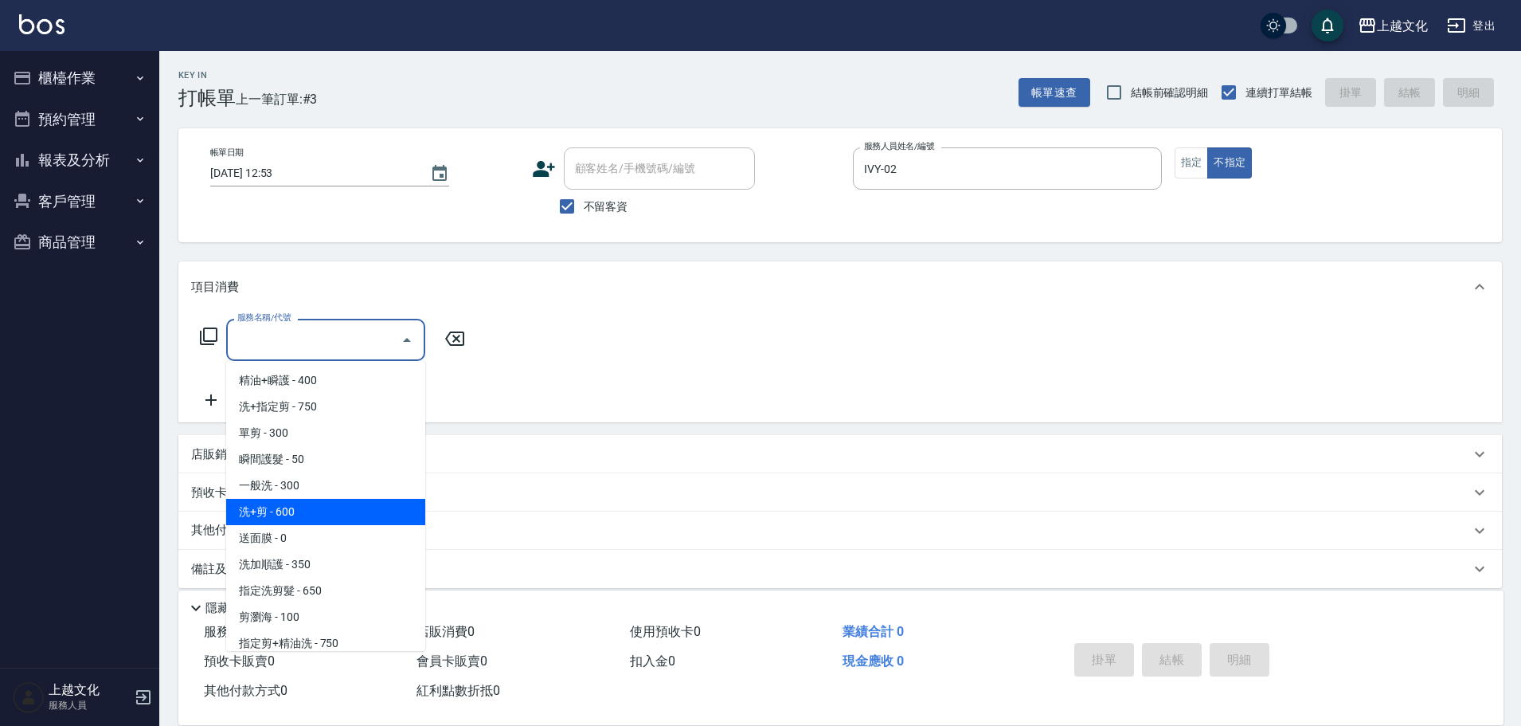
click at [340, 503] on span "洗+剪 - 600" at bounding box center [325, 512] width 199 height 26
type input "洗+剪(108)"
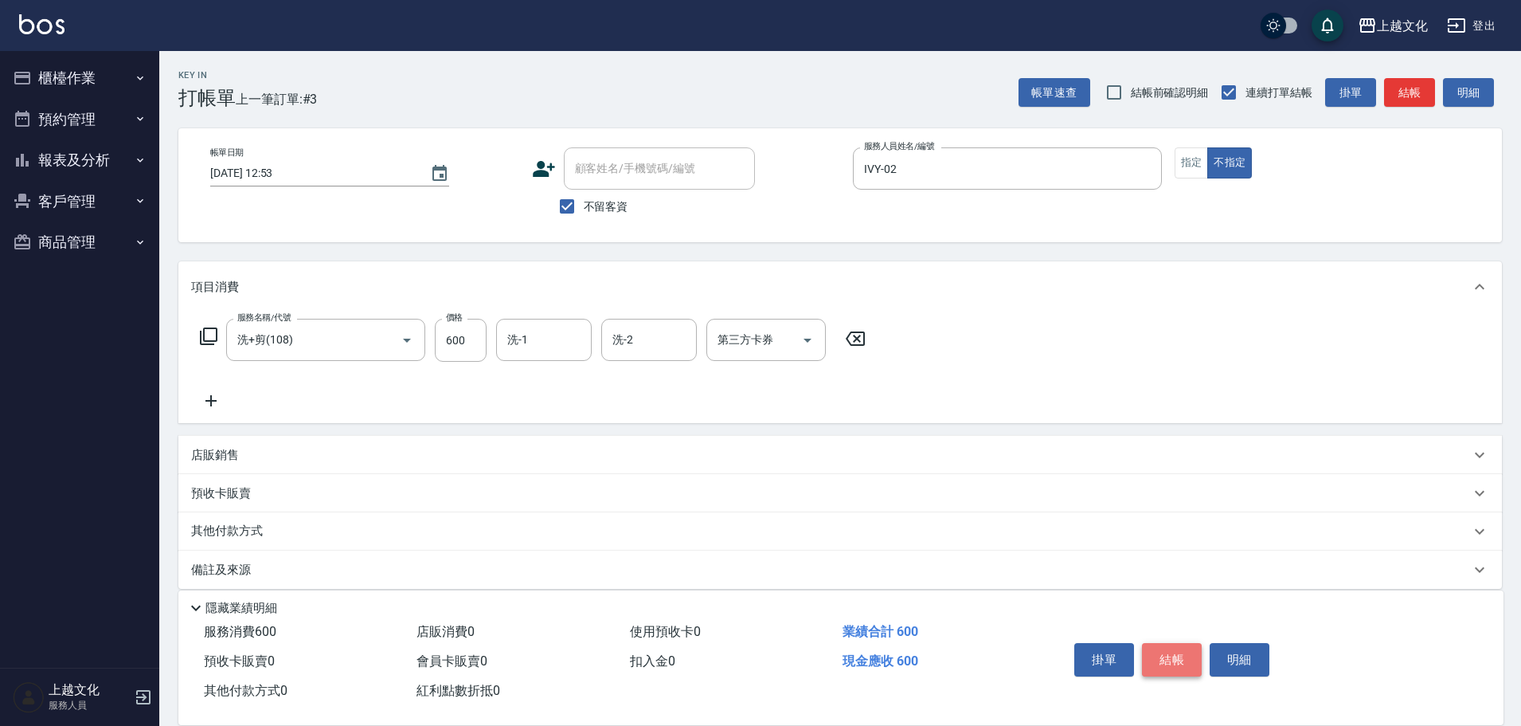
click at [1156, 643] on button "結帳" at bounding box center [1172, 659] width 60 height 33
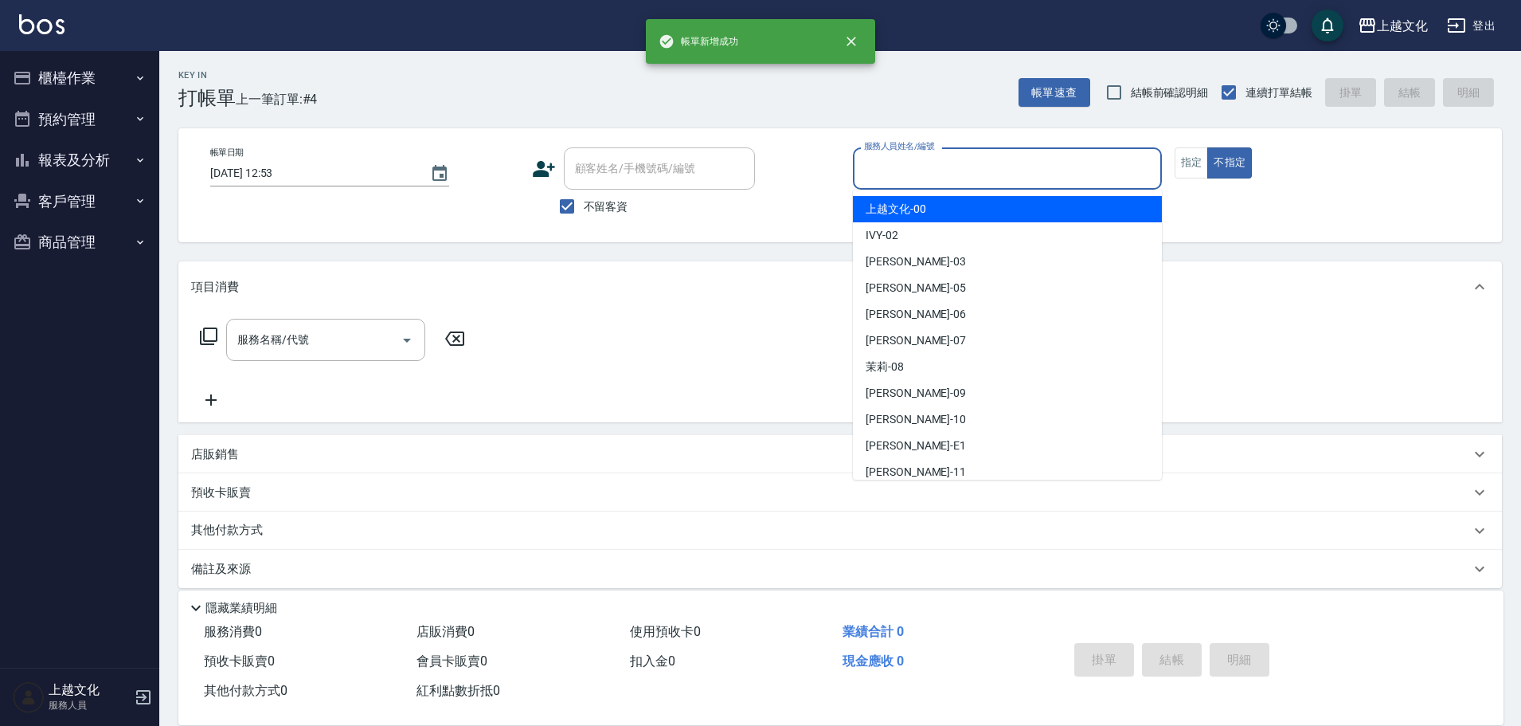
click at [956, 161] on input "服務人員姓名/編號" at bounding box center [1007, 168] width 295 height 28
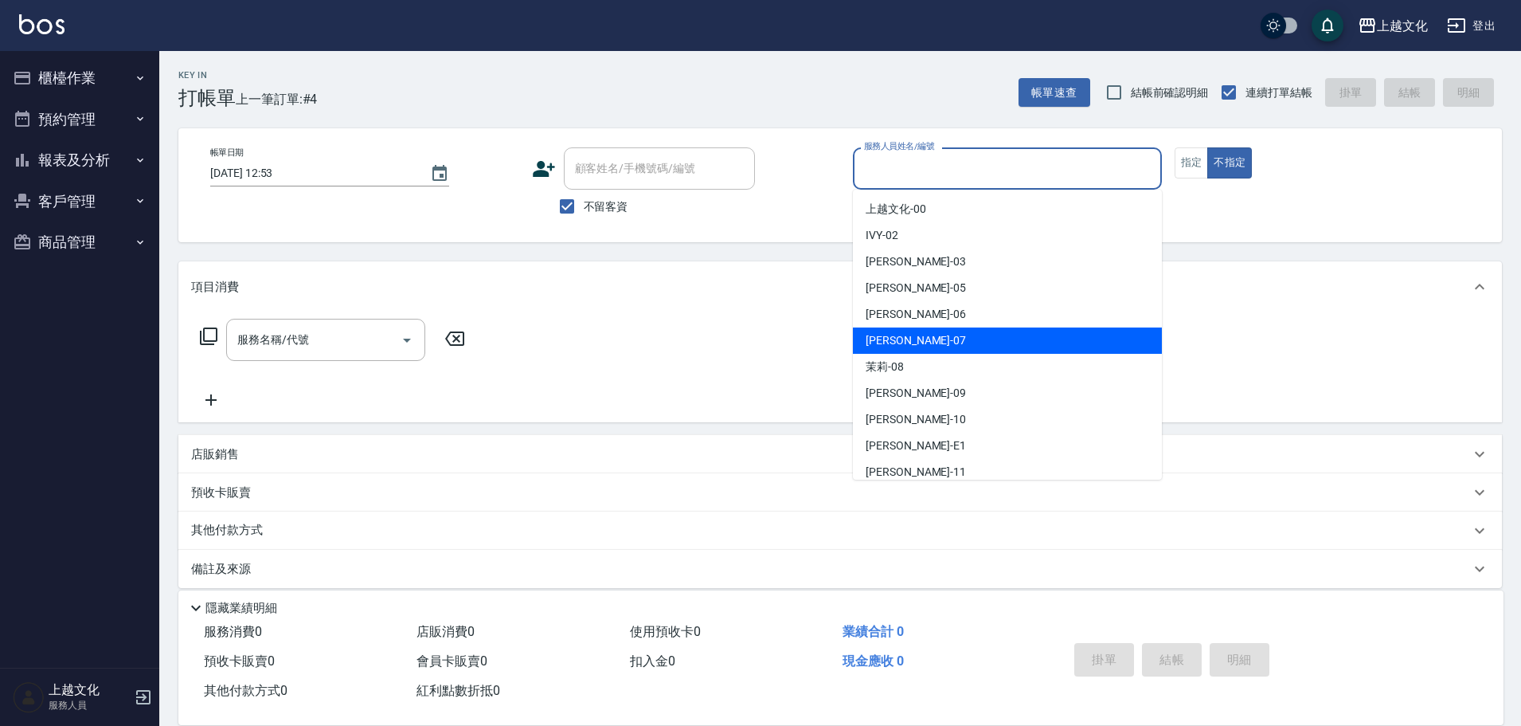
click at [951, 342] on div "[PERSON_NAME] -07" at bounding box center [1007, 340] width 309 height 26
type input "[PERSON_NAME]-07"
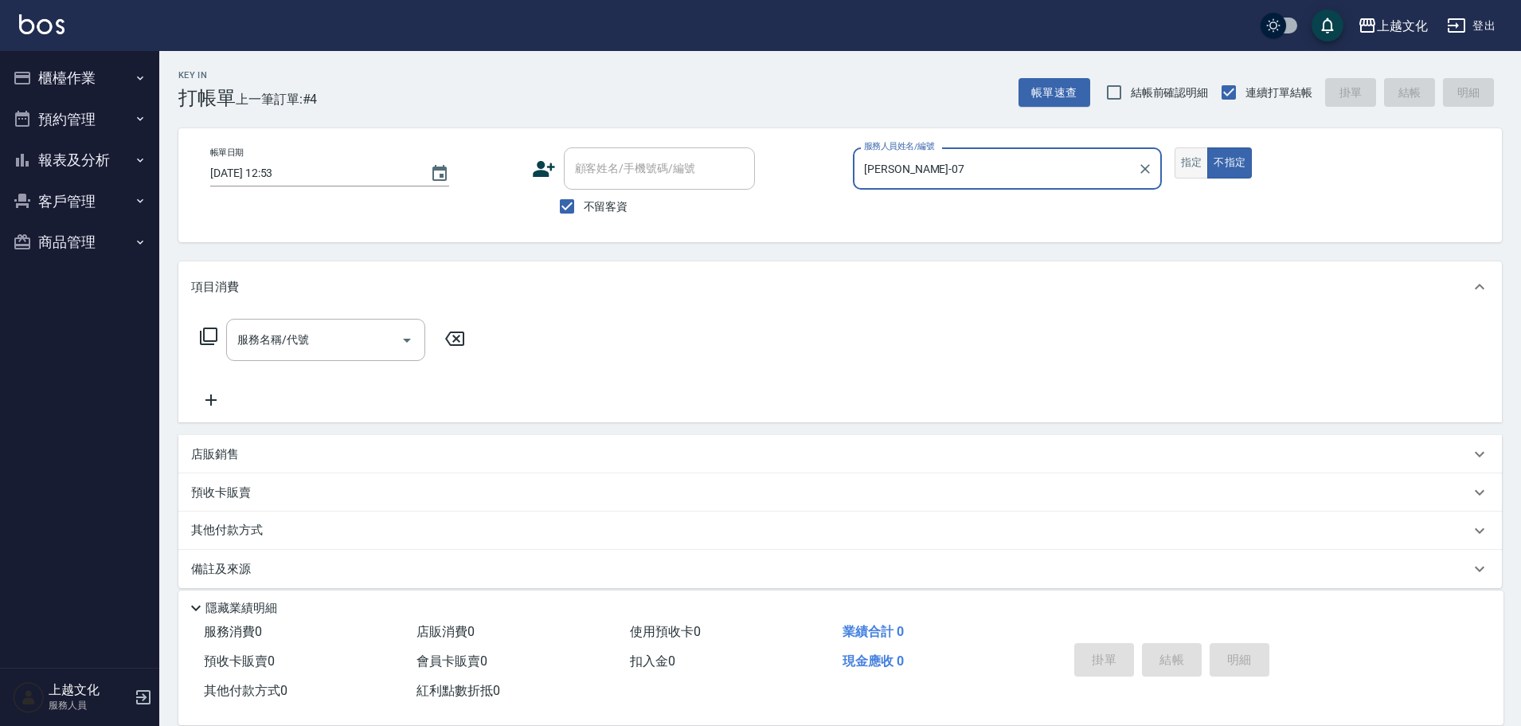
click at [1185, 163] on button "指定" at bounding box center [1192, 162] width 34 height 31
click at [343, 338] on input "服務名稱/代號" at bounding box center [313, 340] width 161 height 28
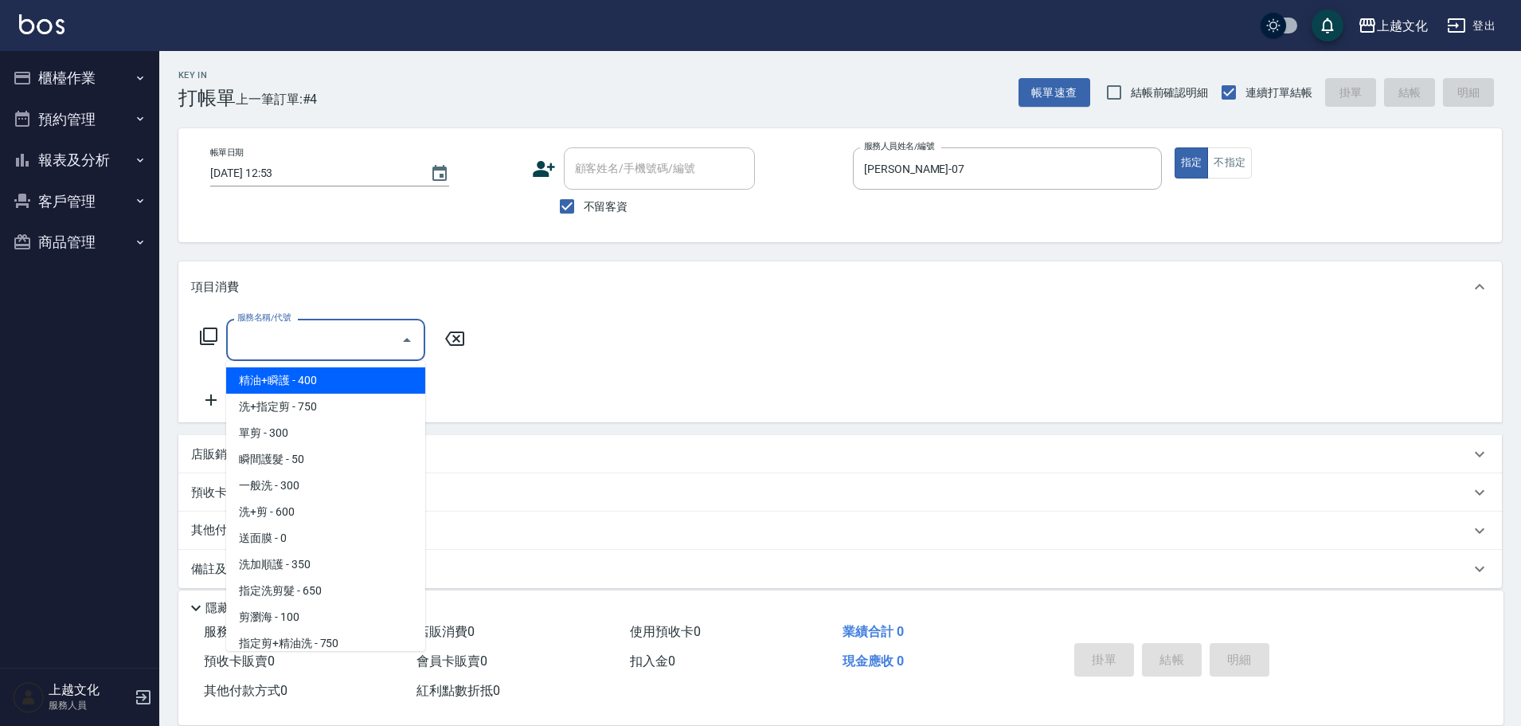
click at [339, 375] on span "精油+瞬護 - 400" at bounding box center [325, 380] width 199 height 26
type input "精油+瞬護(101)"
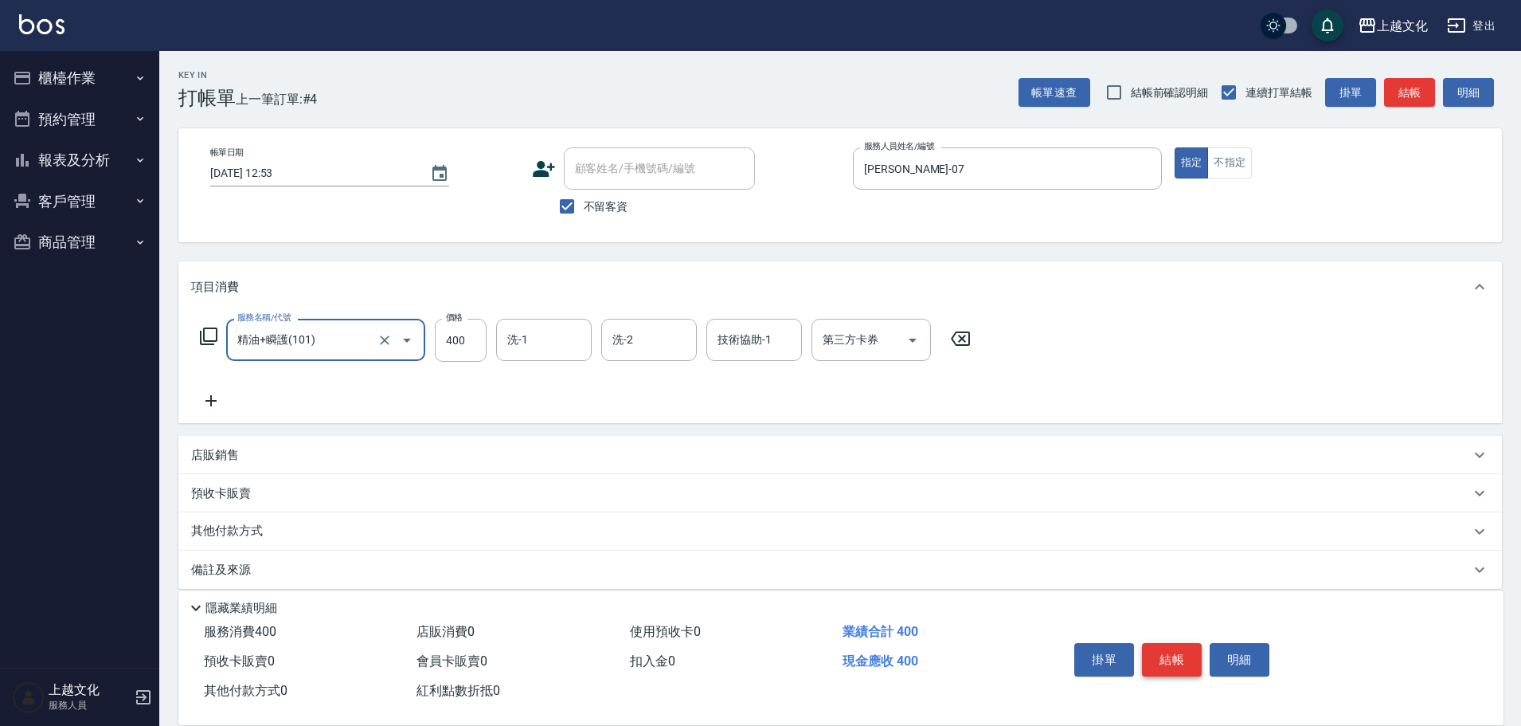
drag, startPoint x: 1183, startPoint y: 643, endPoint x: 1174, endPoint y: 635, distance: 13.0
click at [1178, 643] on button "結帳" at bounding box center [1172, 659] width 60 height 33
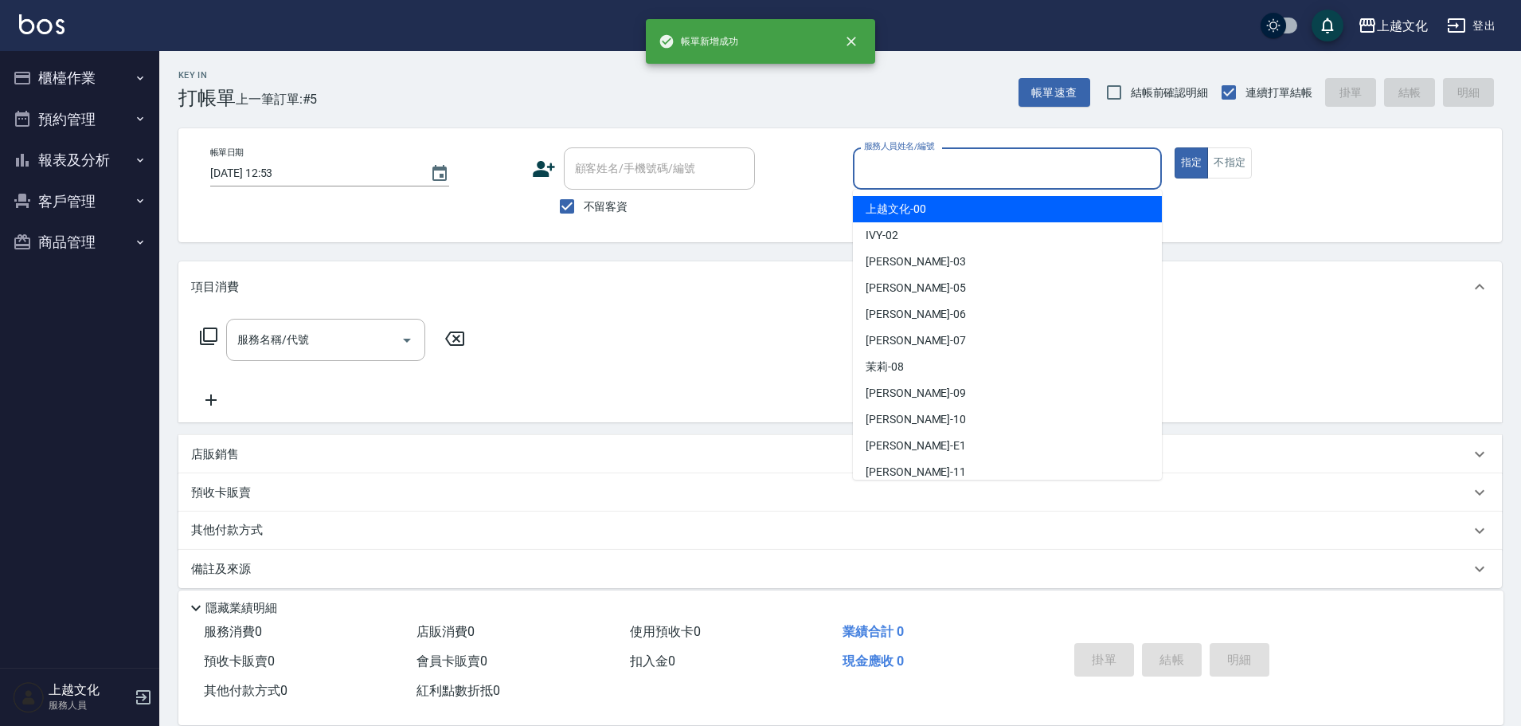
click at [930, 174] on input "服務人員姓名/編號" at bounding box center [1007, 168] width 295 height 28
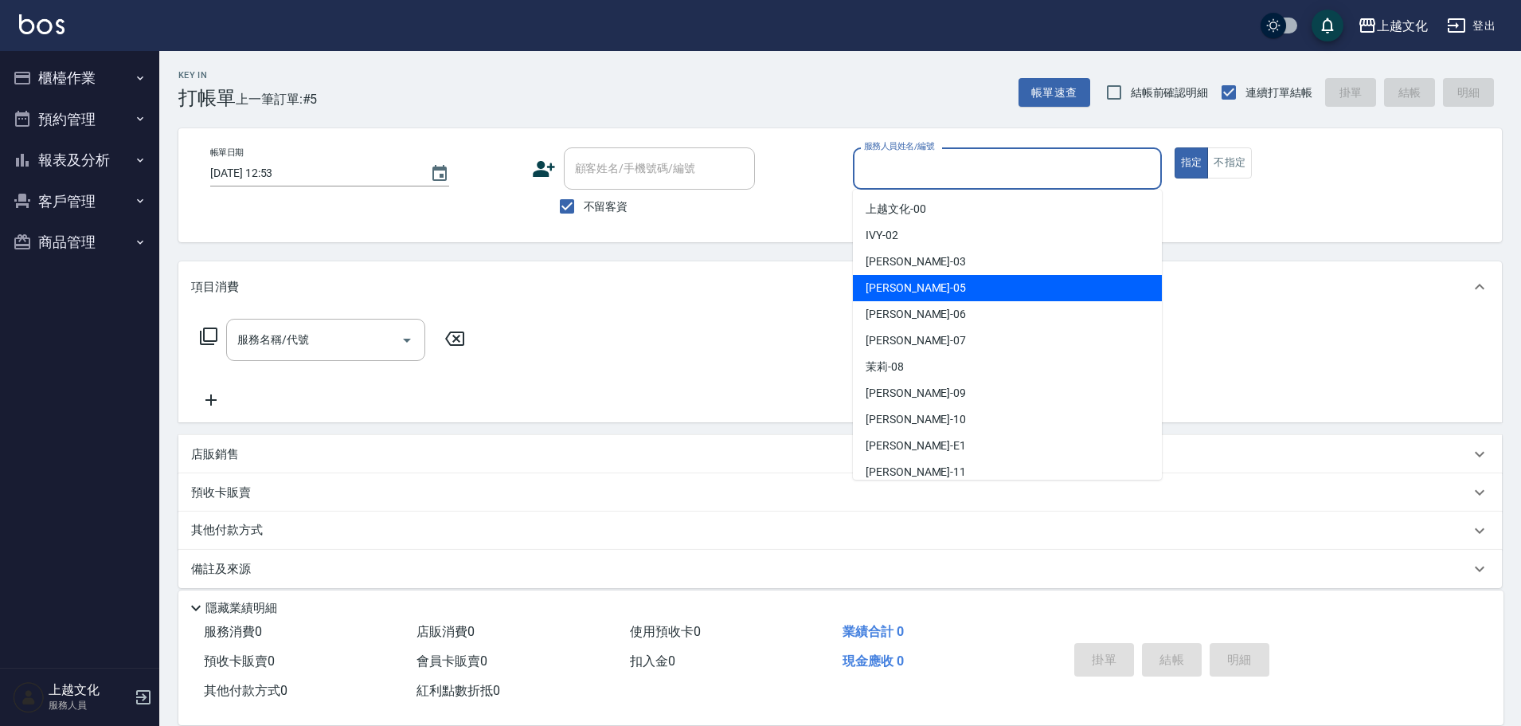
click at [907, 280] on span "[PERSON_NAME] -05" at bounding box center [916, 288] width 100 height 17
type input "[PERSON_NAME]-05"
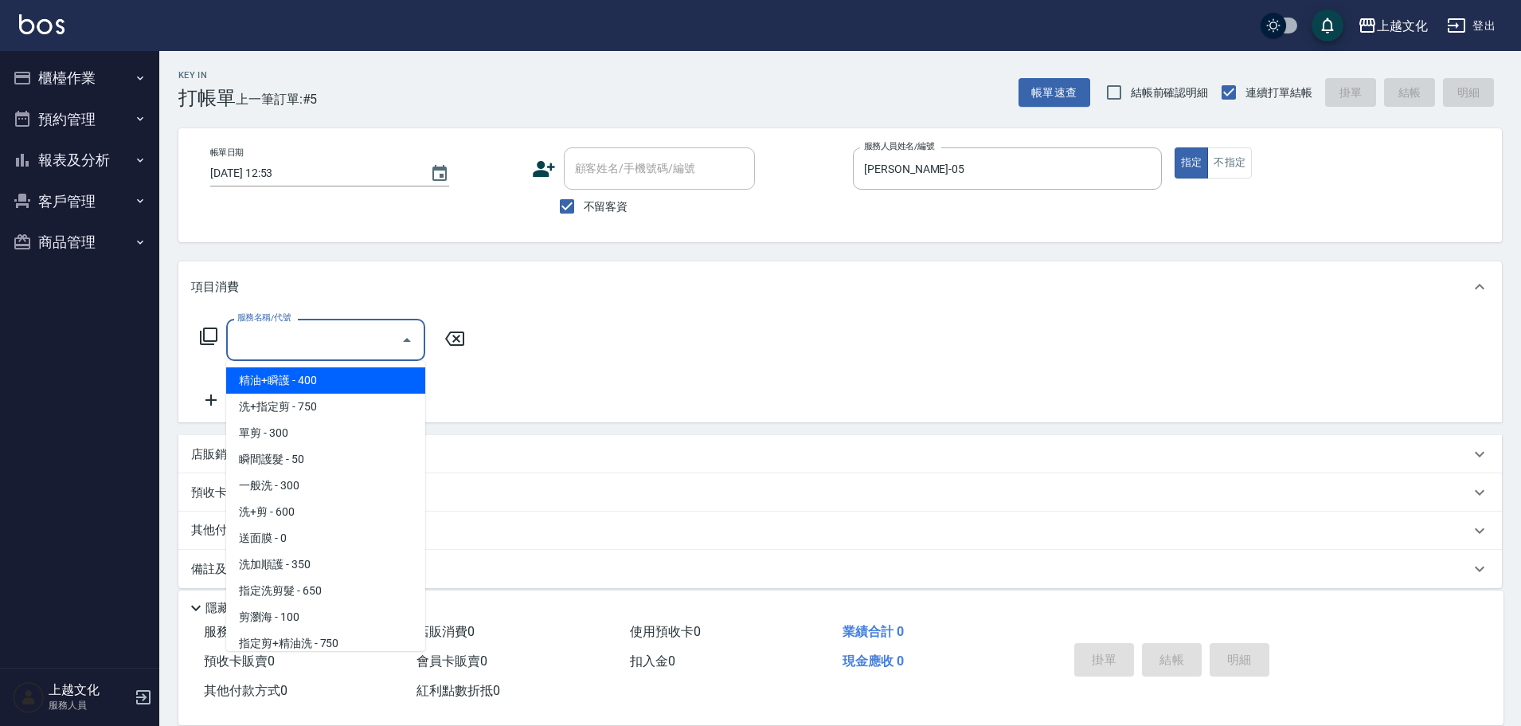
click at [350, 339] on input "服務名稱/代號" at bounding box center [313, 340] width 161 height 28
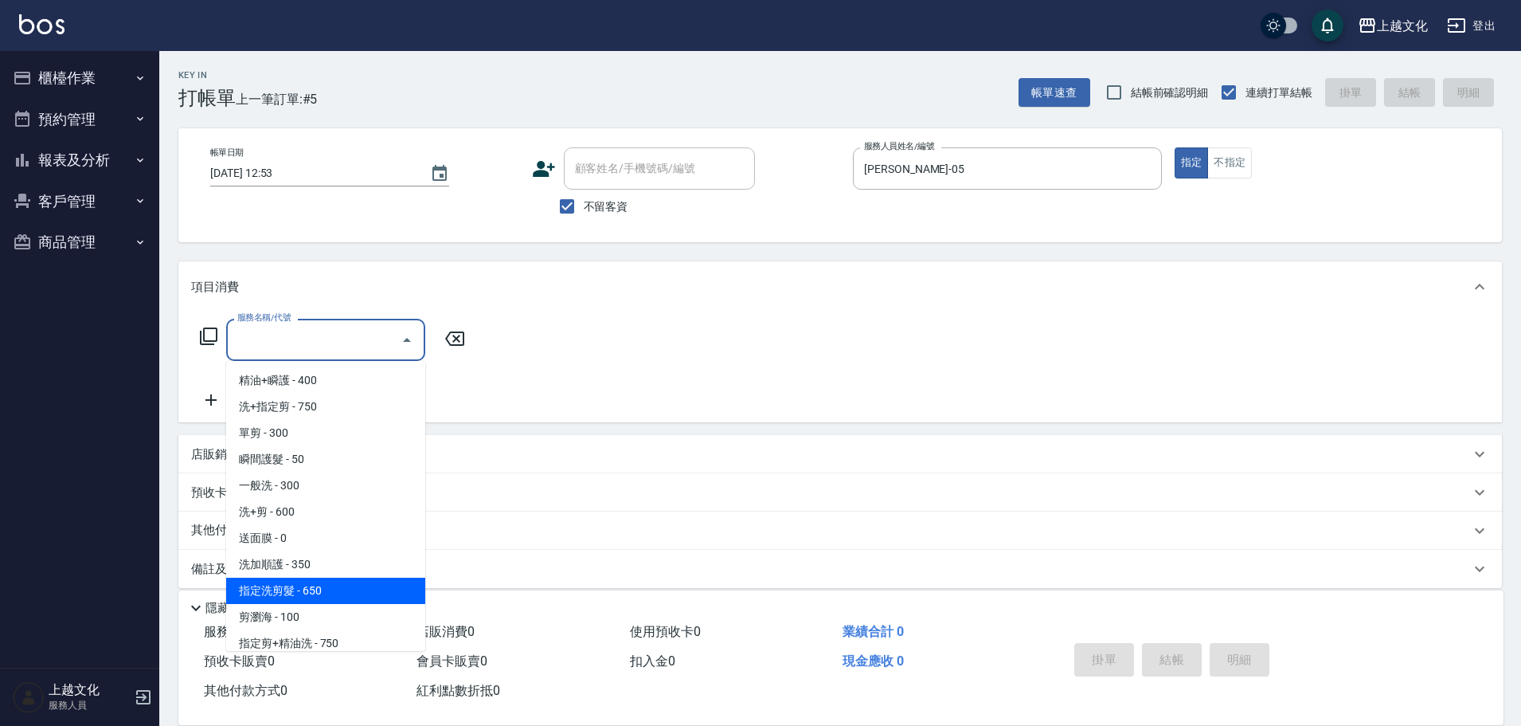
click at [341, 580] on span "指定洗剪髮 - 650" at bounding box center [325, 590] width 199 height 26
type input "指定洗剪髮(201)"
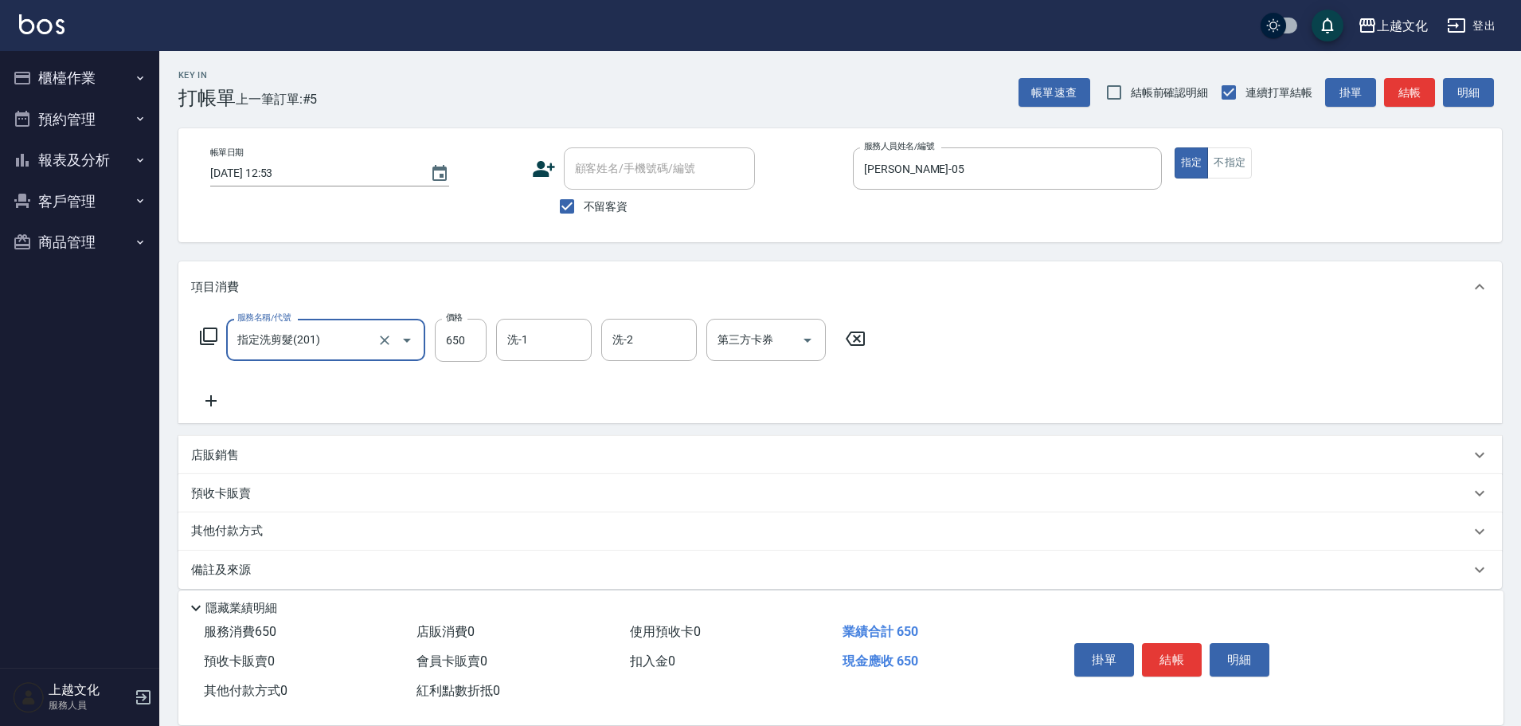
click at [1169, 659] on button "結帳" at bounding box center [1172, 659] width 60 height 33
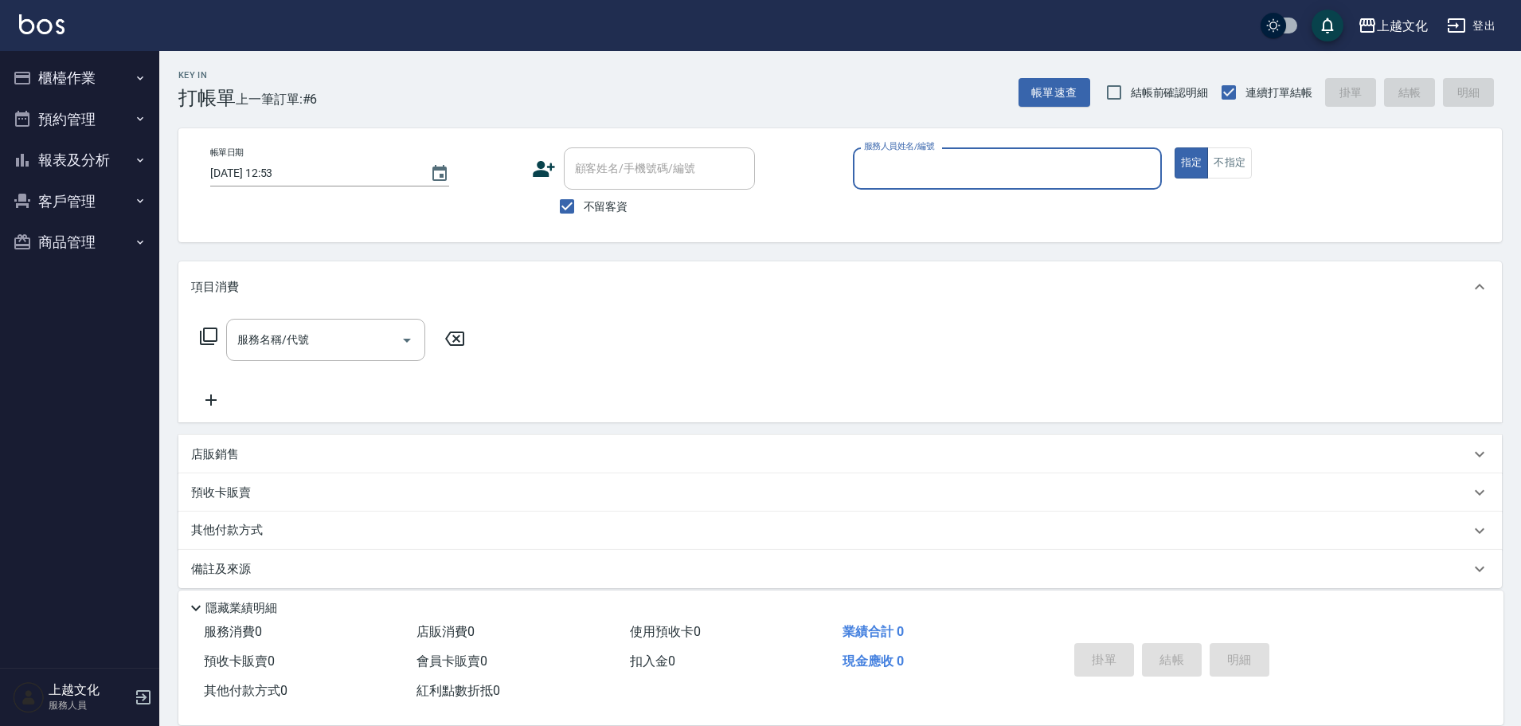
click at [54, 162] on button "報表及分析" at bounding box center [79, 159] width 147 height 41
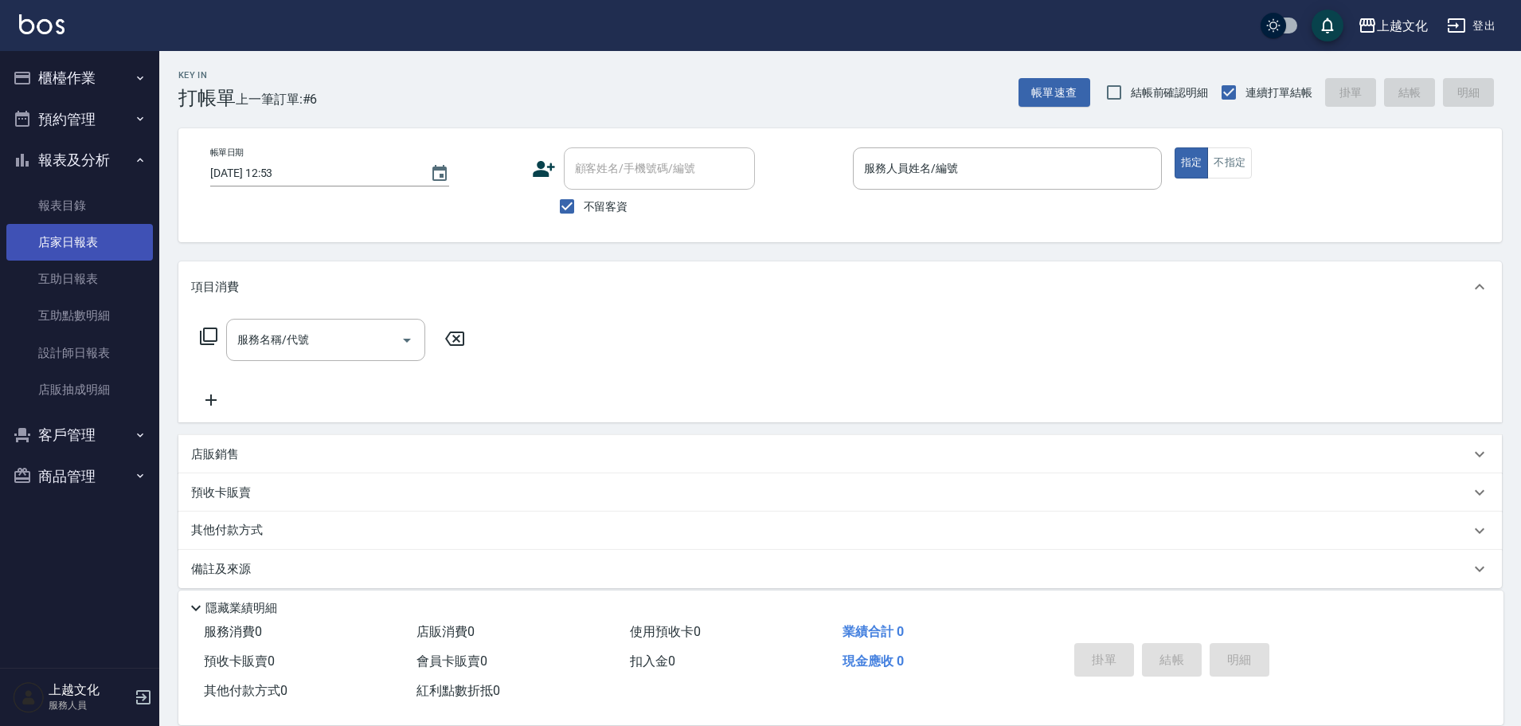
click at [66, 241] on link "店家日報表" at bounding box center [79, 242] width 147 height 37
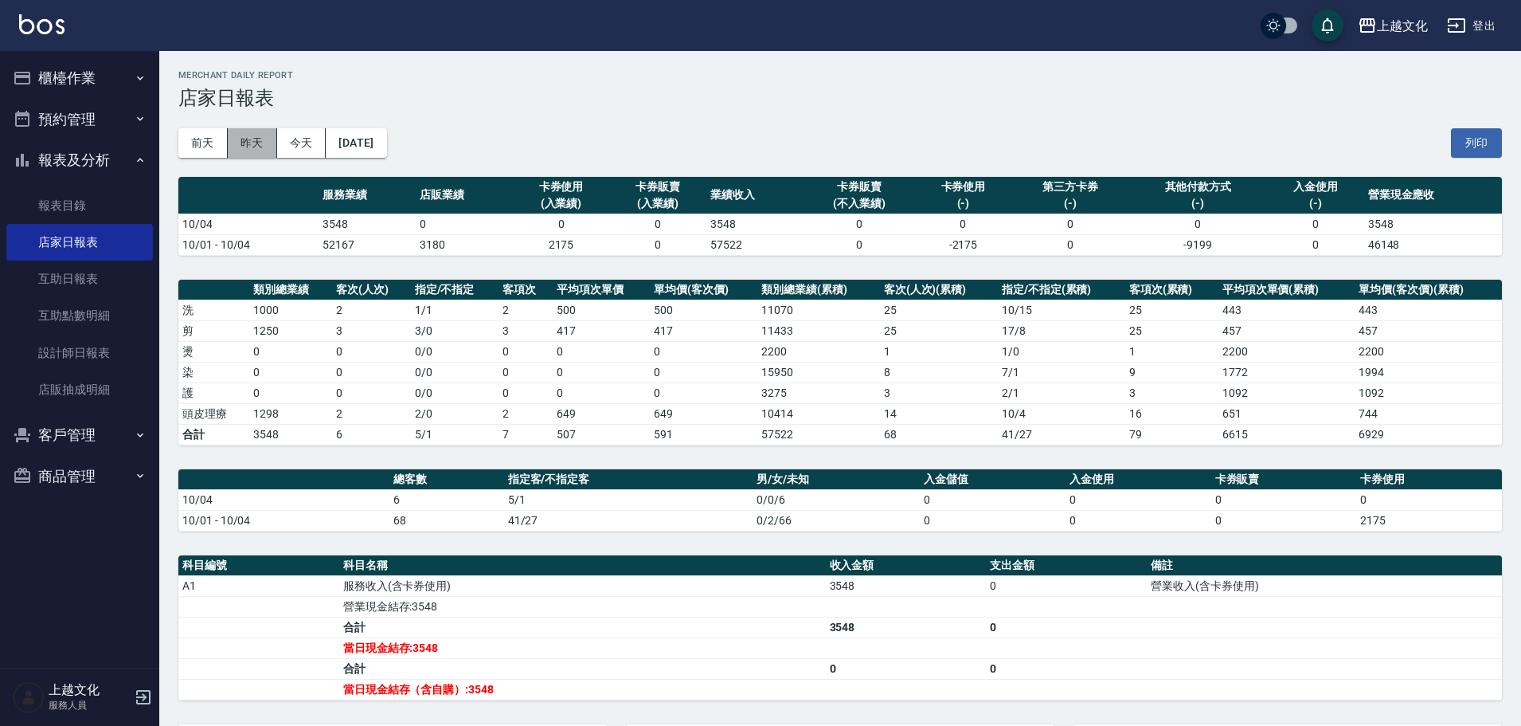
click at [228, 146] on button "昨天" at bounding box center [252, 142] width 49 height 29
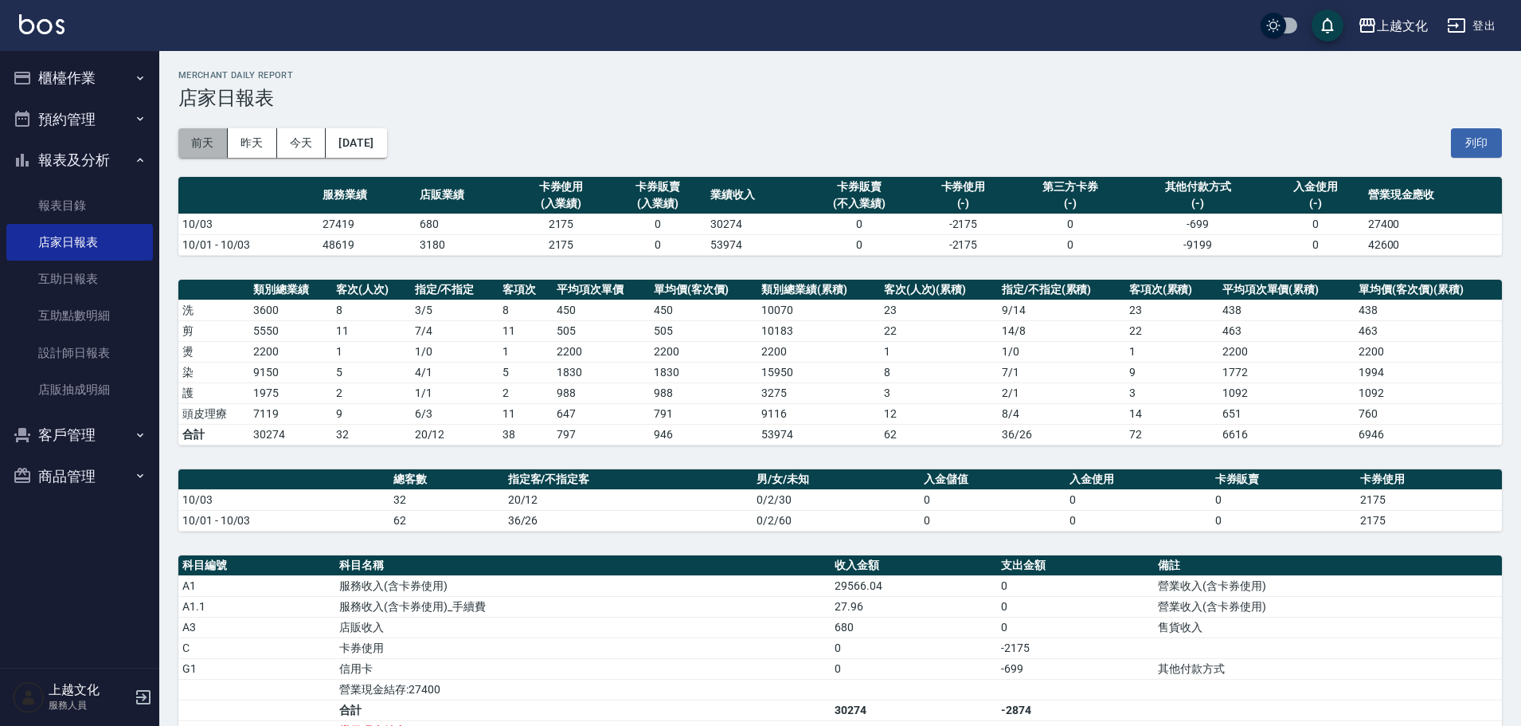
click at [222, 146] on button "前天" at bounding box center [202, 142] width 49 height 29
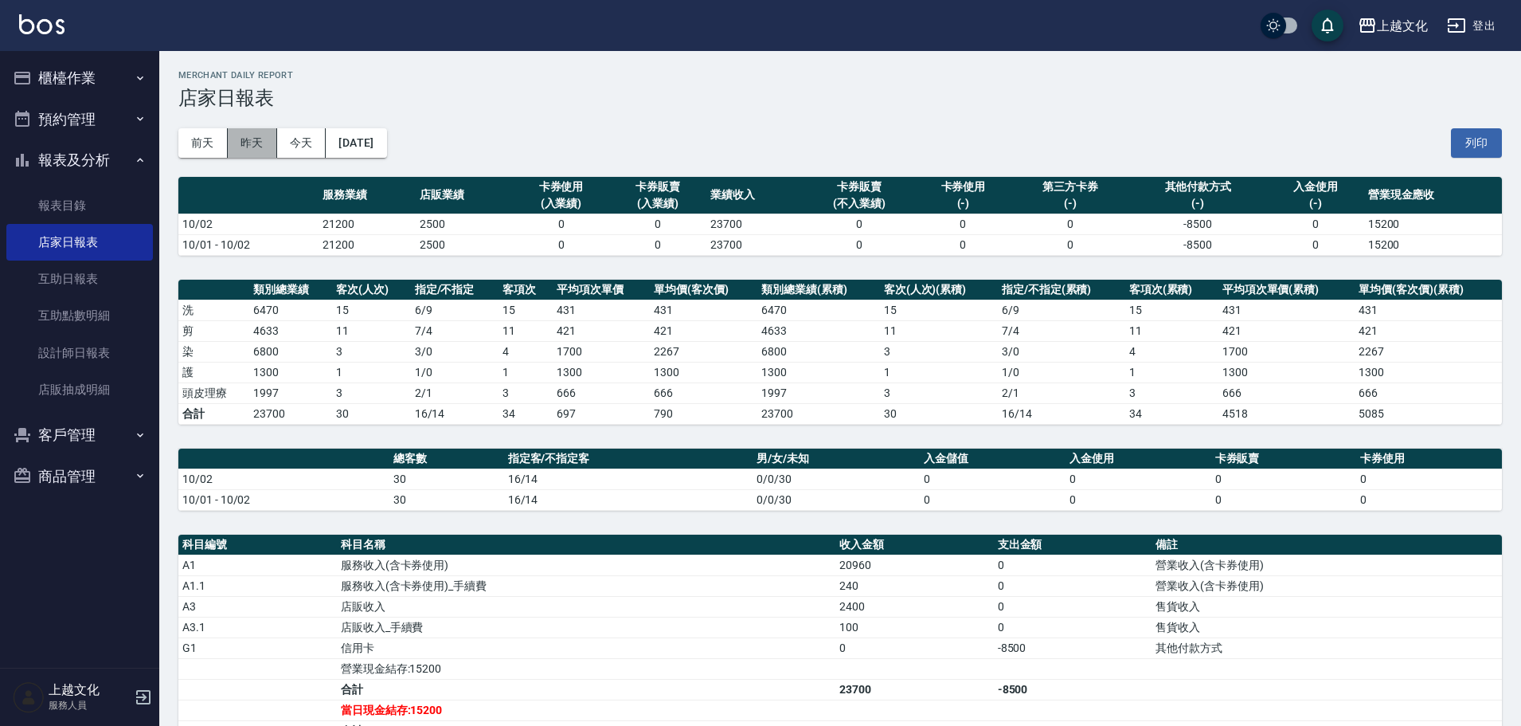
click at [241, 149] on button "昨天" at bounding box center [252, 142] width 49 height 29
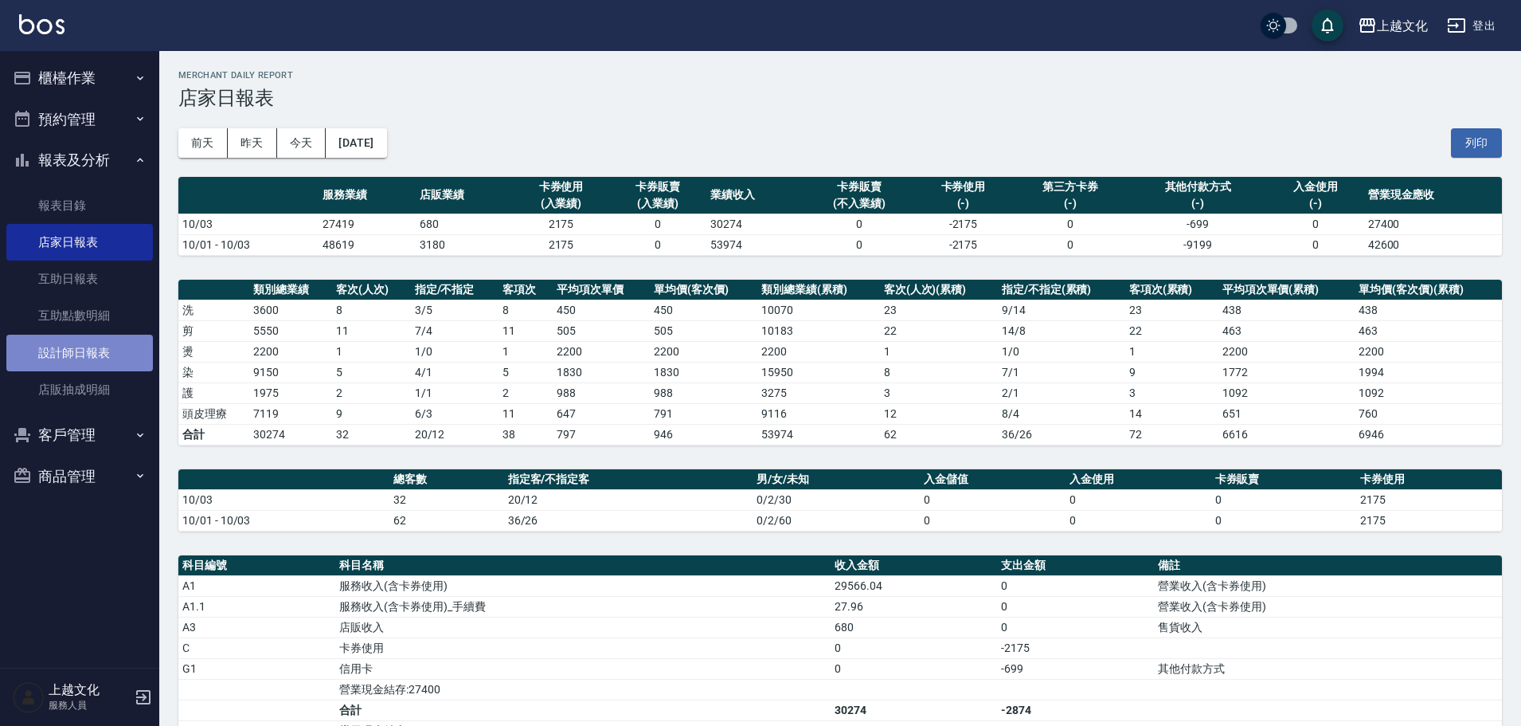
click at [105, 347] on link "設計師日報表" at bounding box center [79, 352] width 147 height 37
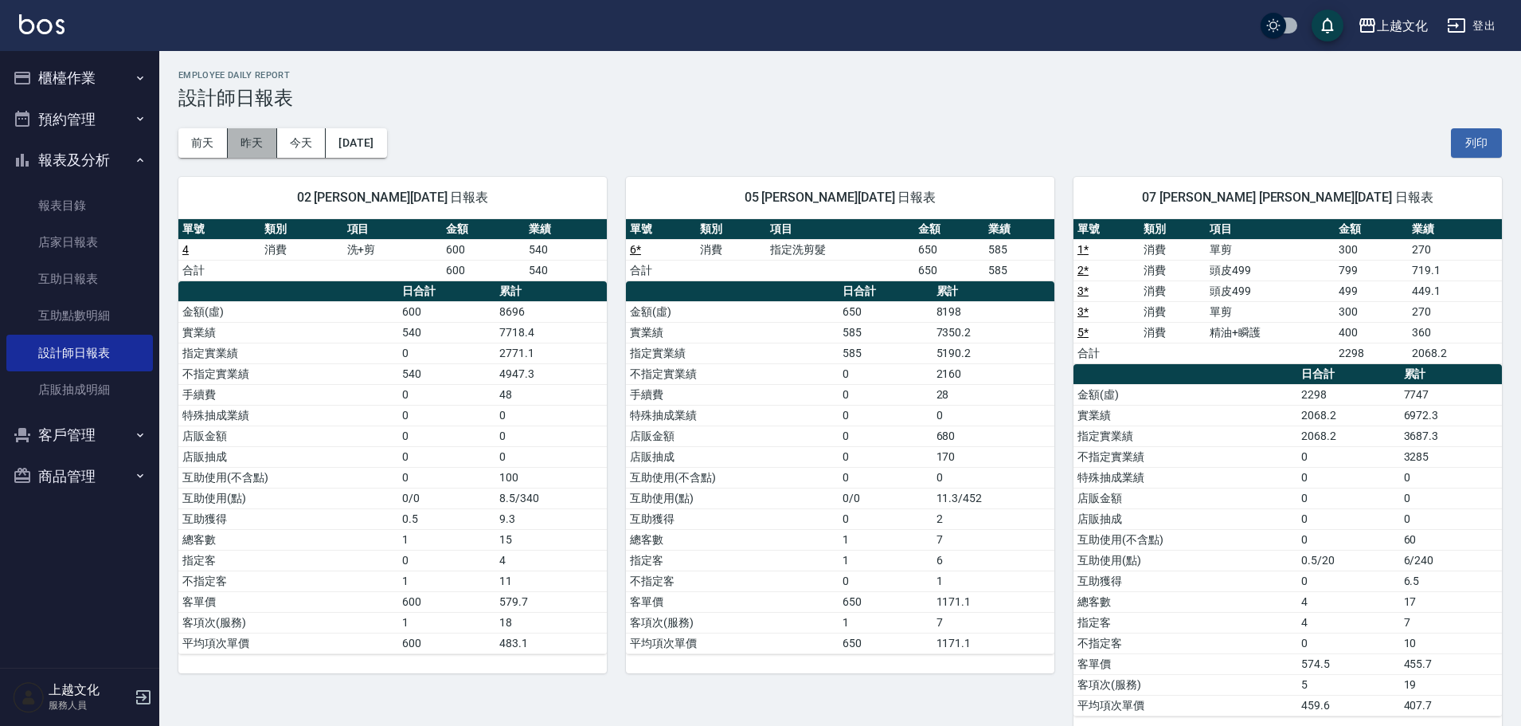
click at [248, 141] on button "昨天" at bounding box center [252, 142] width 49 height 29
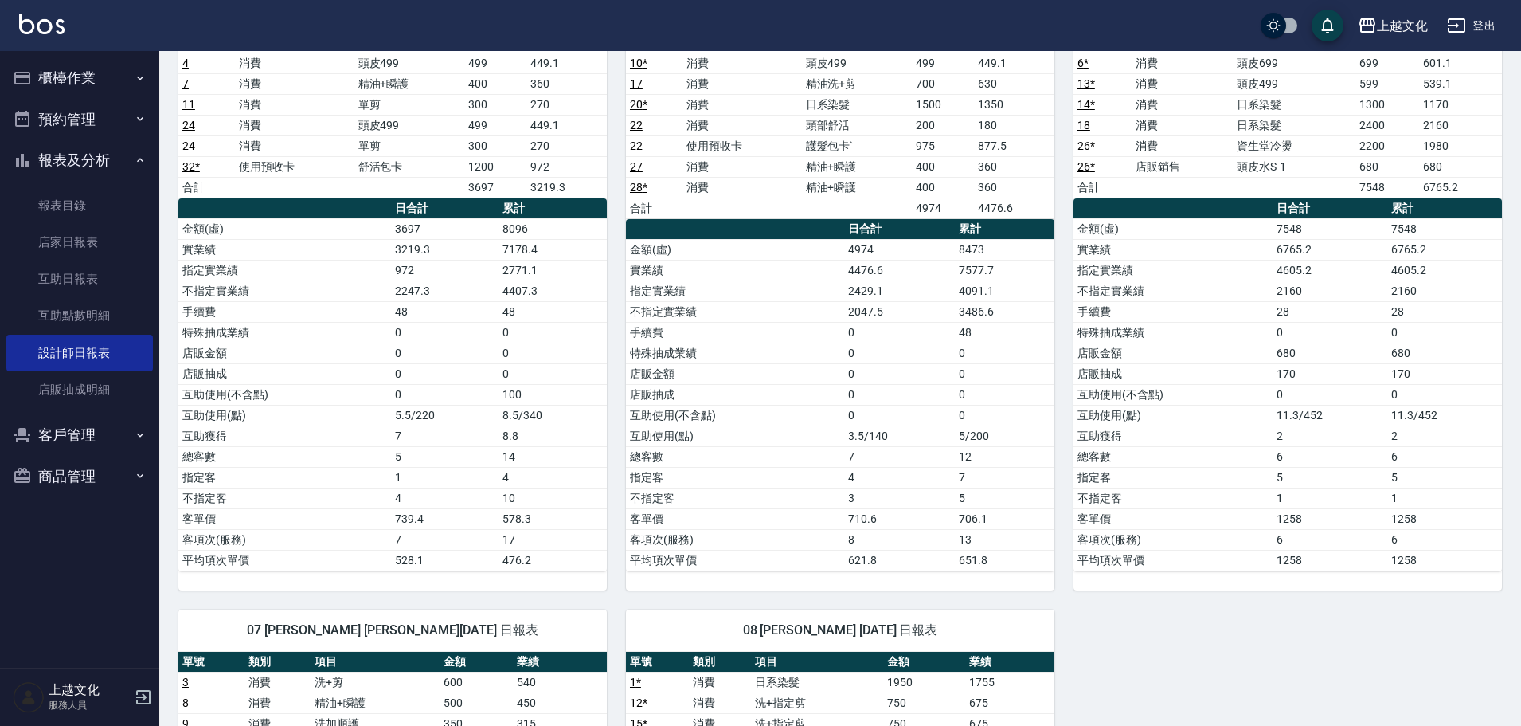
scroll to position [478, 0]
